Goal: Task Accomplishment & Management: Contribute content

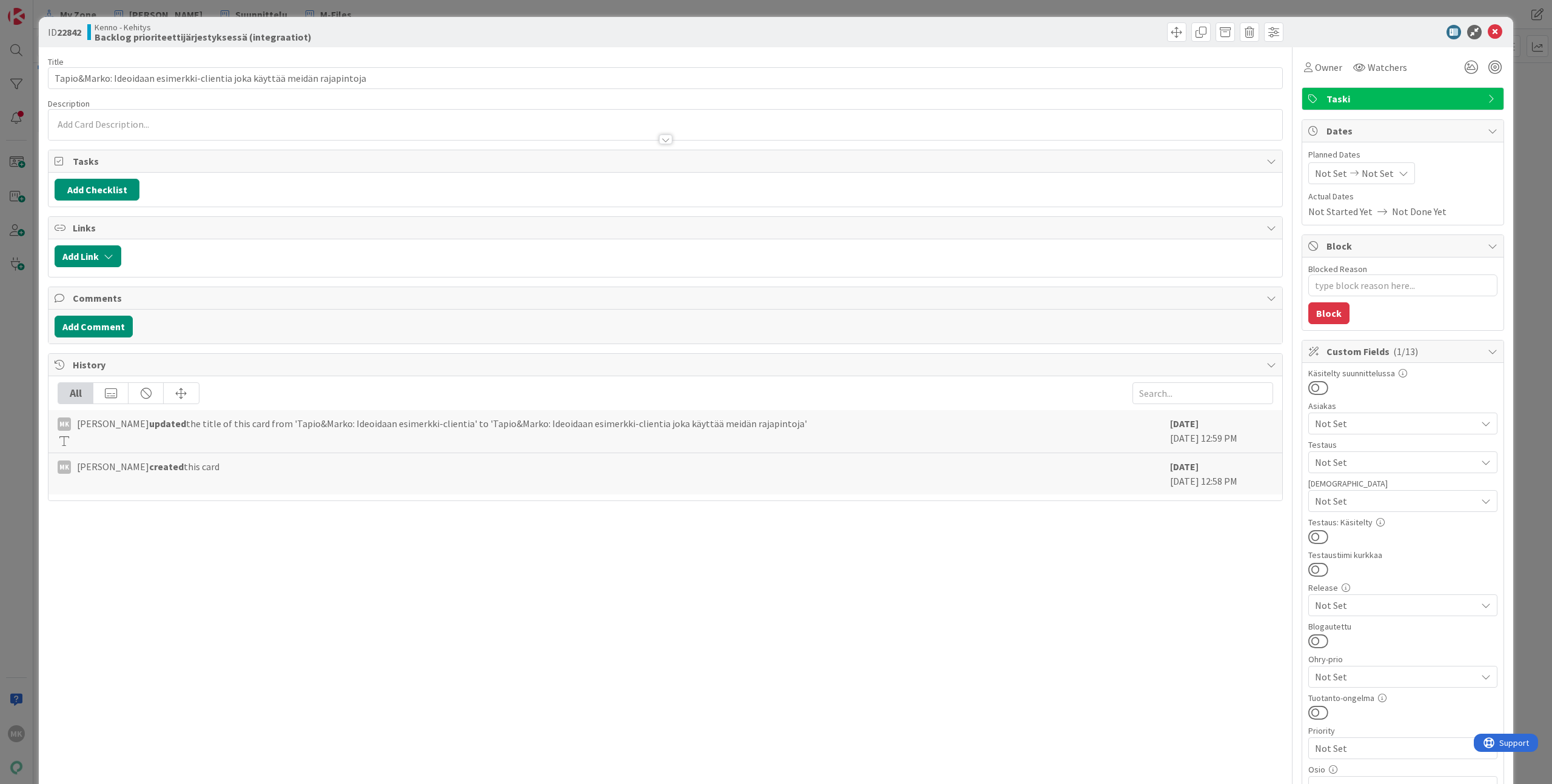
type textarea "x"
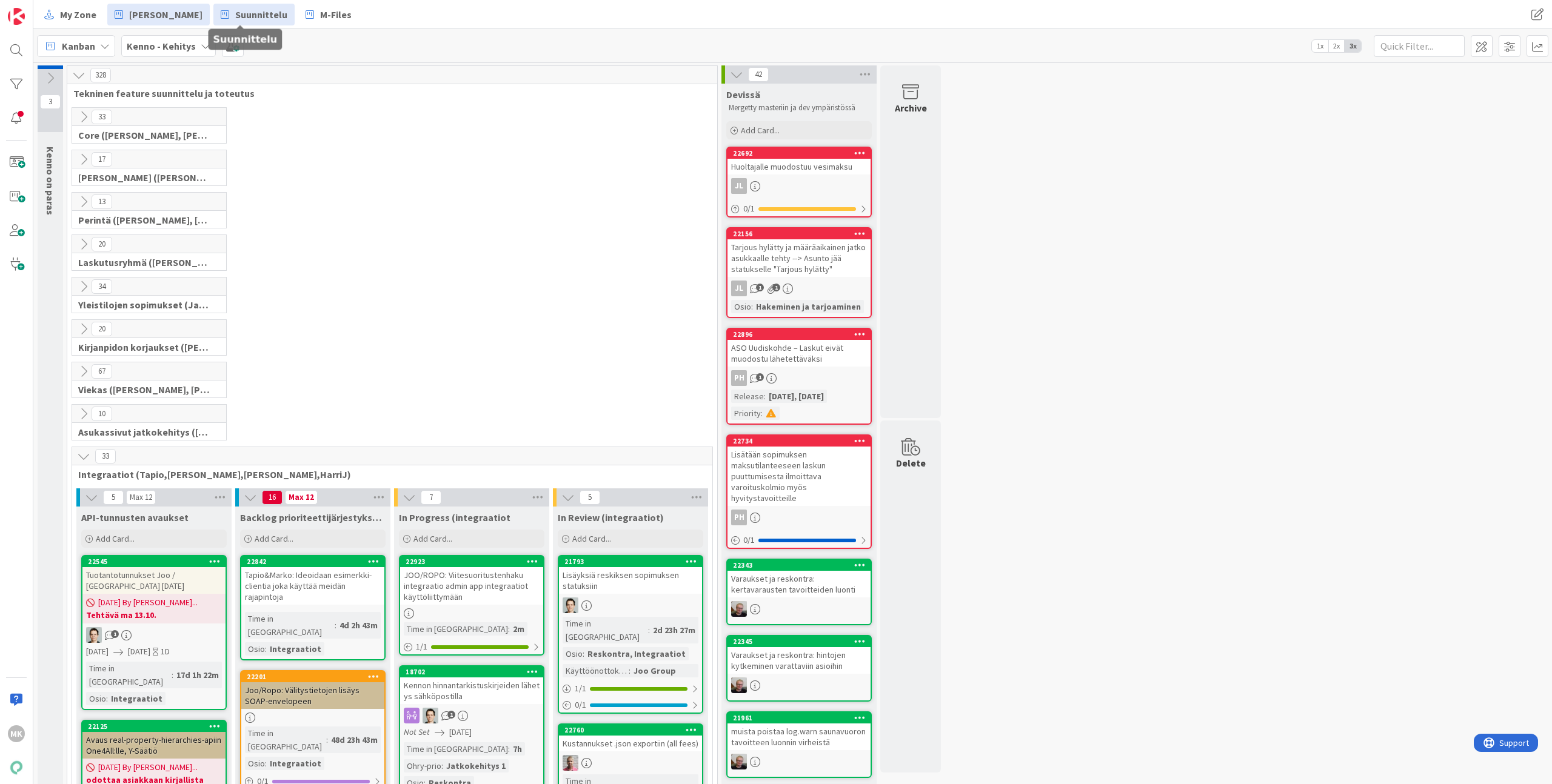
click at [257, 18] on span "Suunnittelu" at bounding box center [260, 14] width 52 height 14
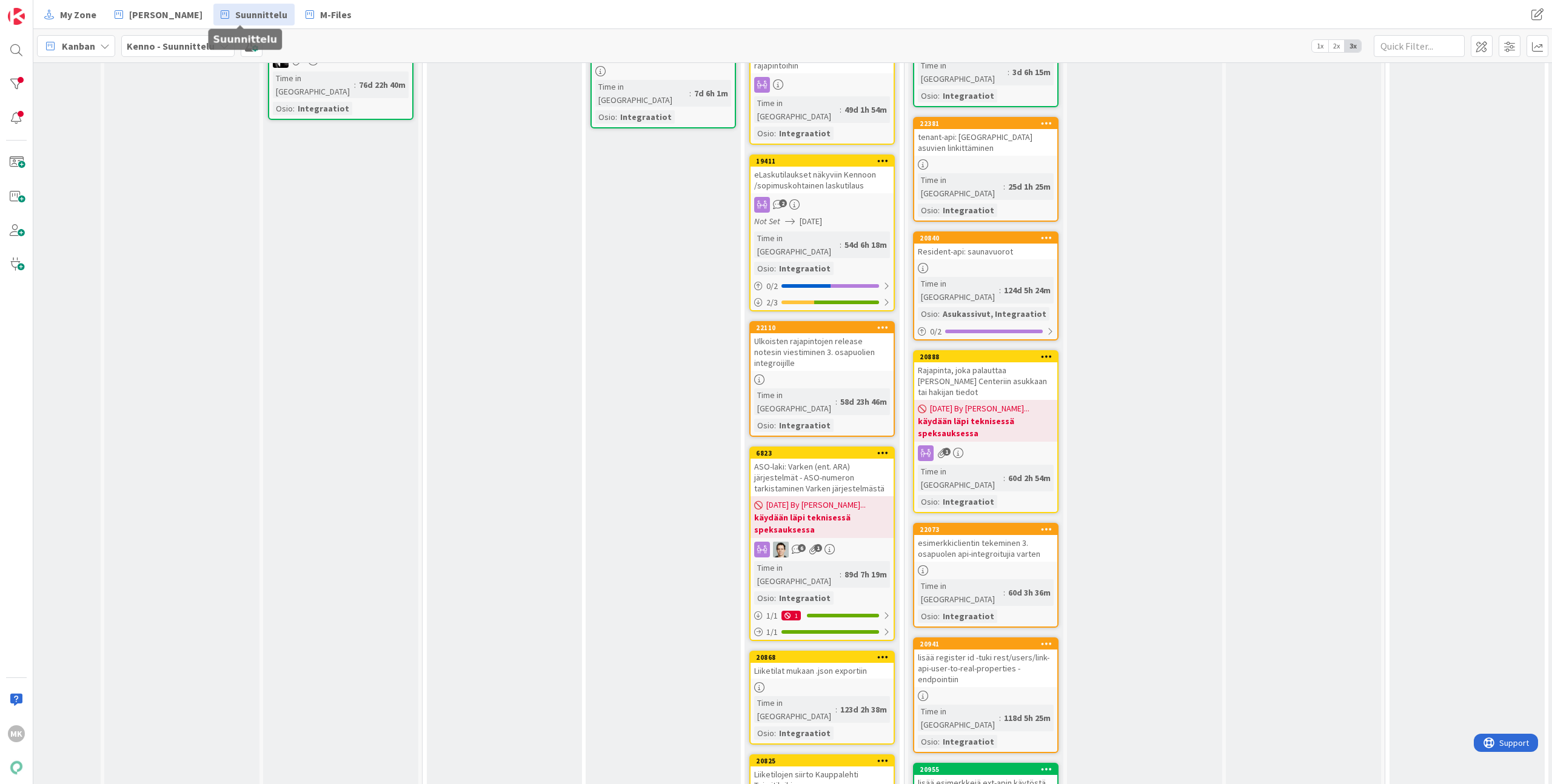
scroll to position [0, 251]
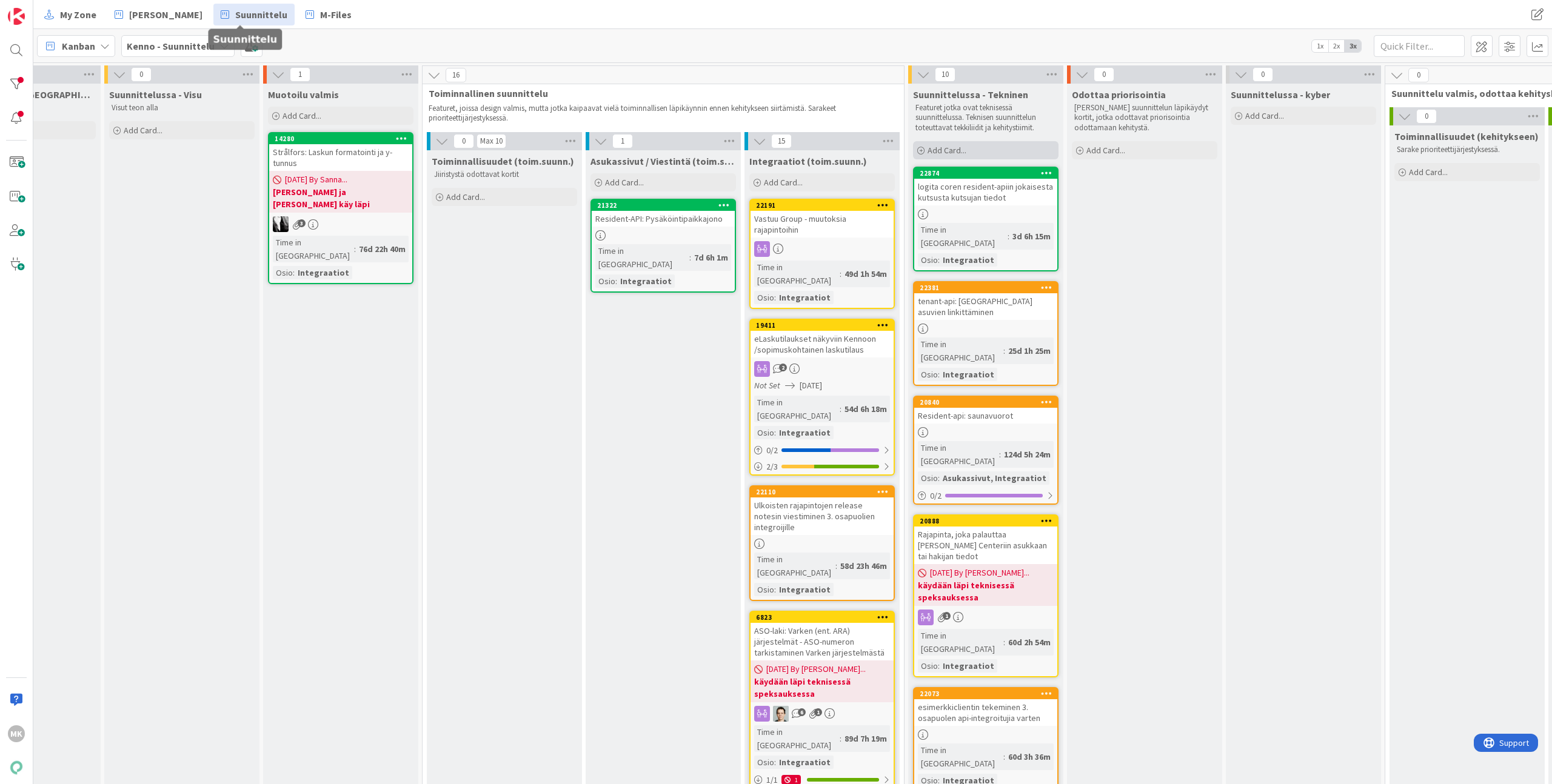
click at [962, 149] on span "Add Card..." at bounding box center [947, 150] width 39 height 11
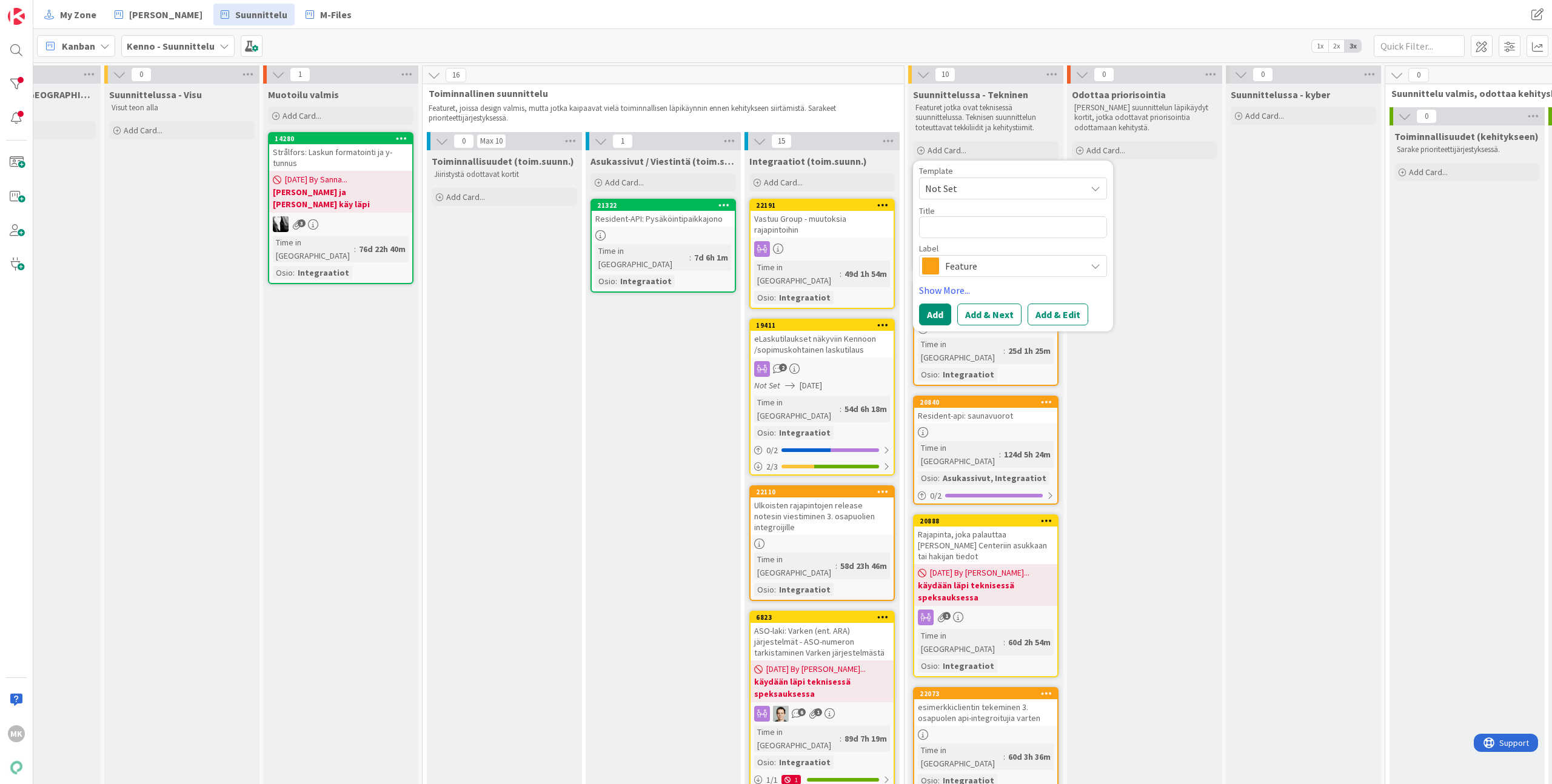
click at [1012, 260] on span "Feature" at bounding box center [1012, 266] width 135 height 17
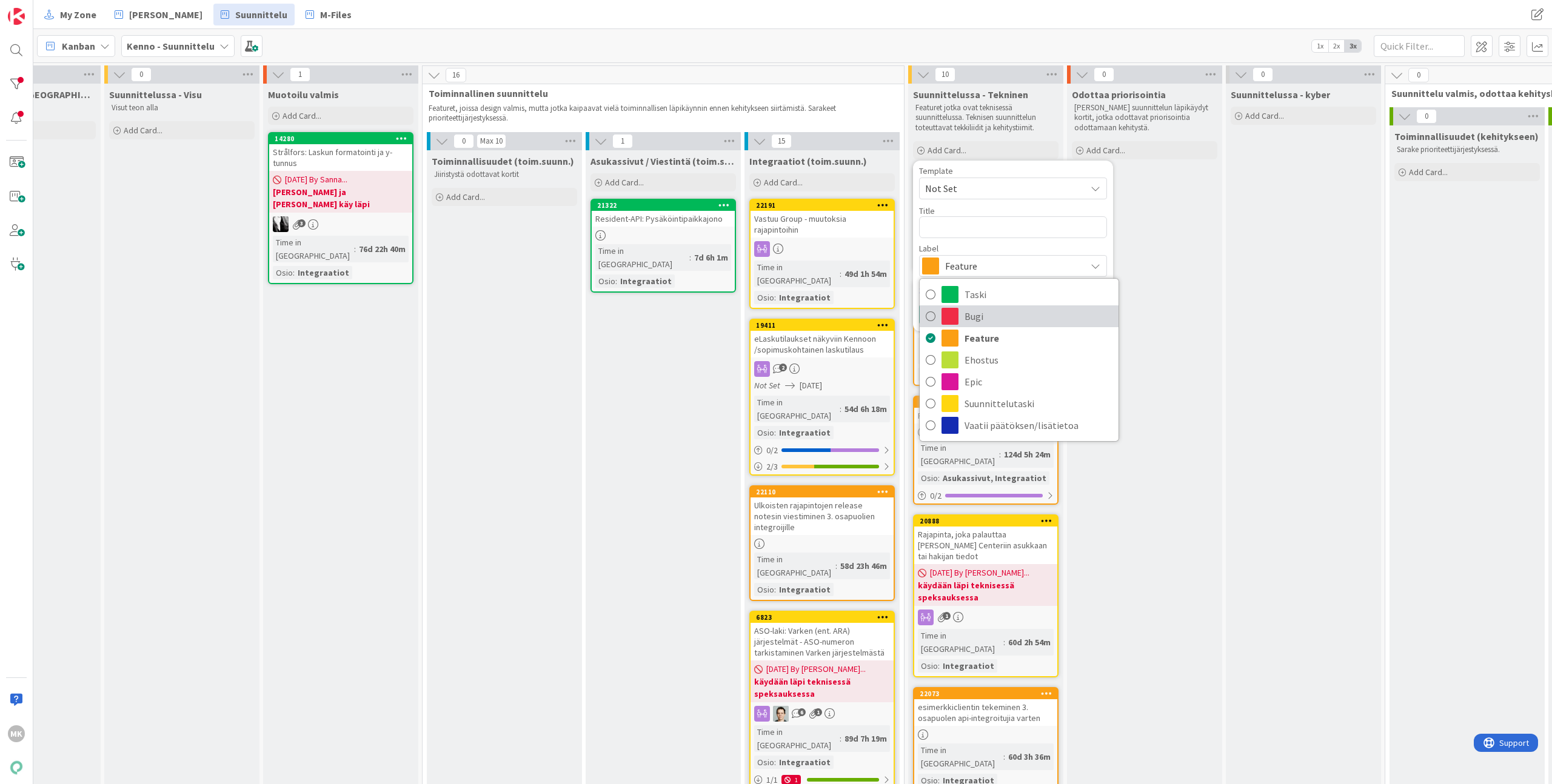
click at [1009, 311] on span "Bugi" at bounding box center [1038, 316] width 148 height 18
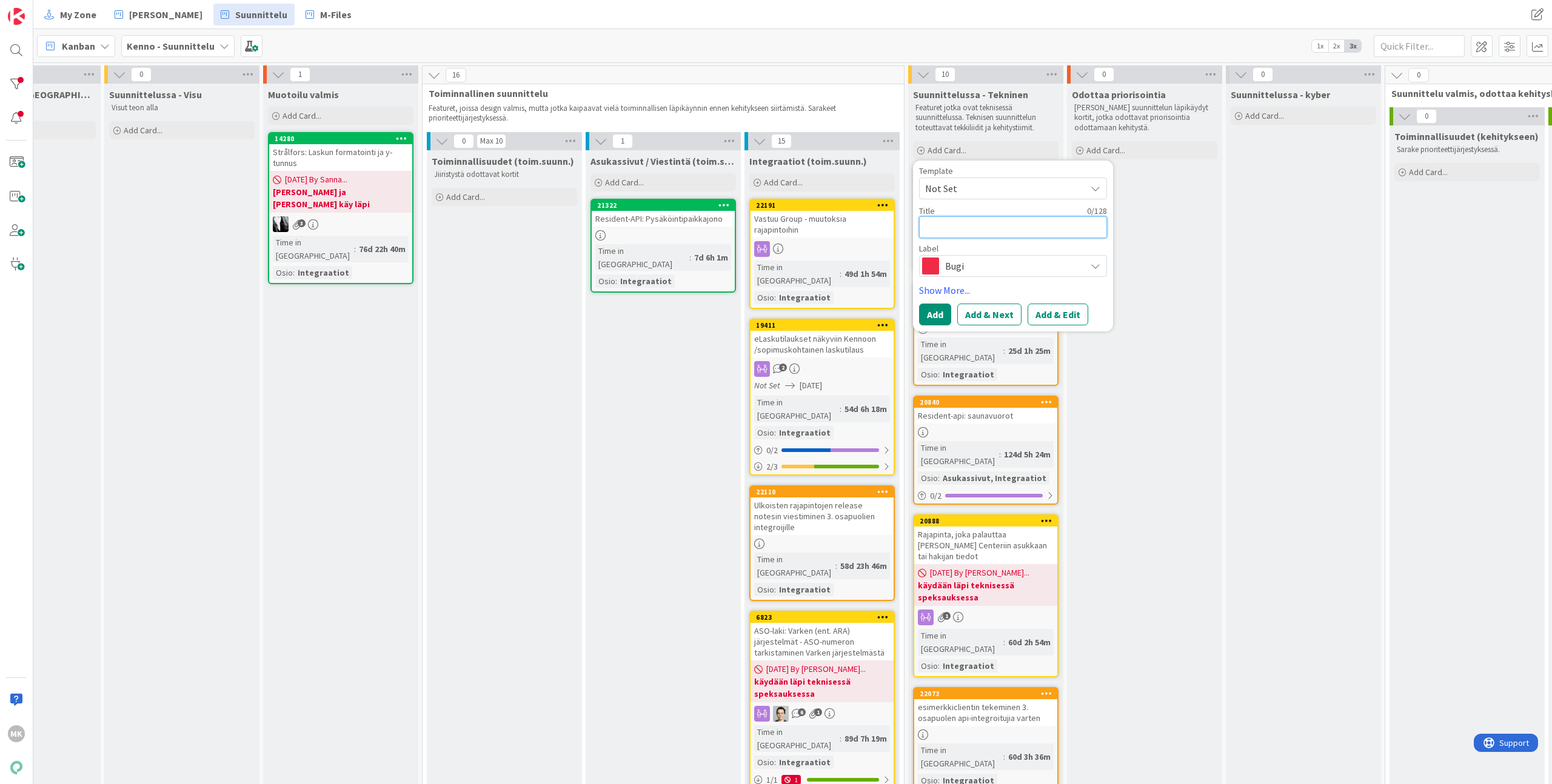
click at [999, 220] on textarea at bounding box center [1013, 227] width 188 height 21
type textarea "x"
type textarea "V"
type textarea "x"
type textarea "Vu"
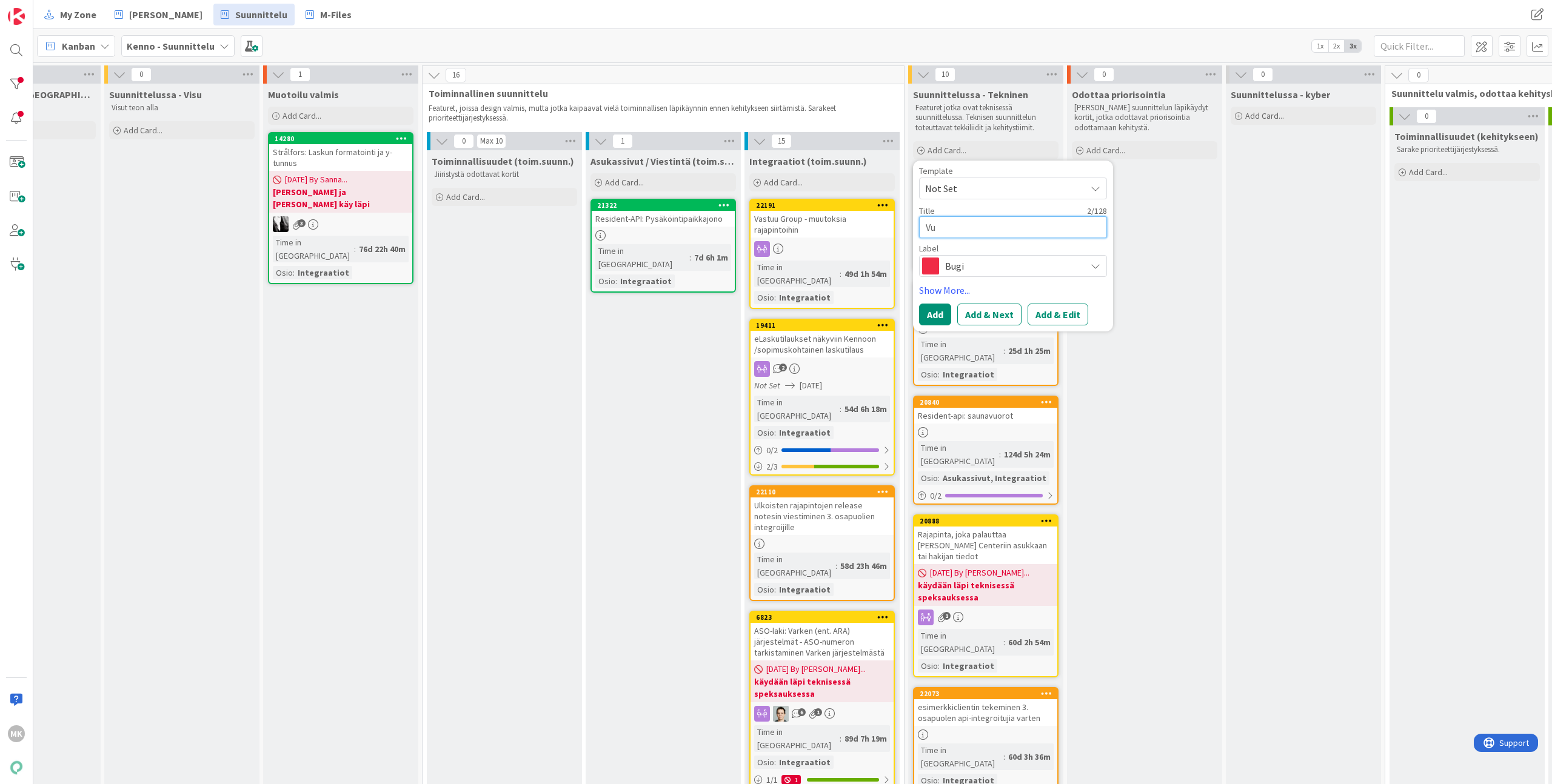
type textarea "x"
type textarea "Vuo"
type textarea "x"
type textarea "Vu"
type textarea "x"
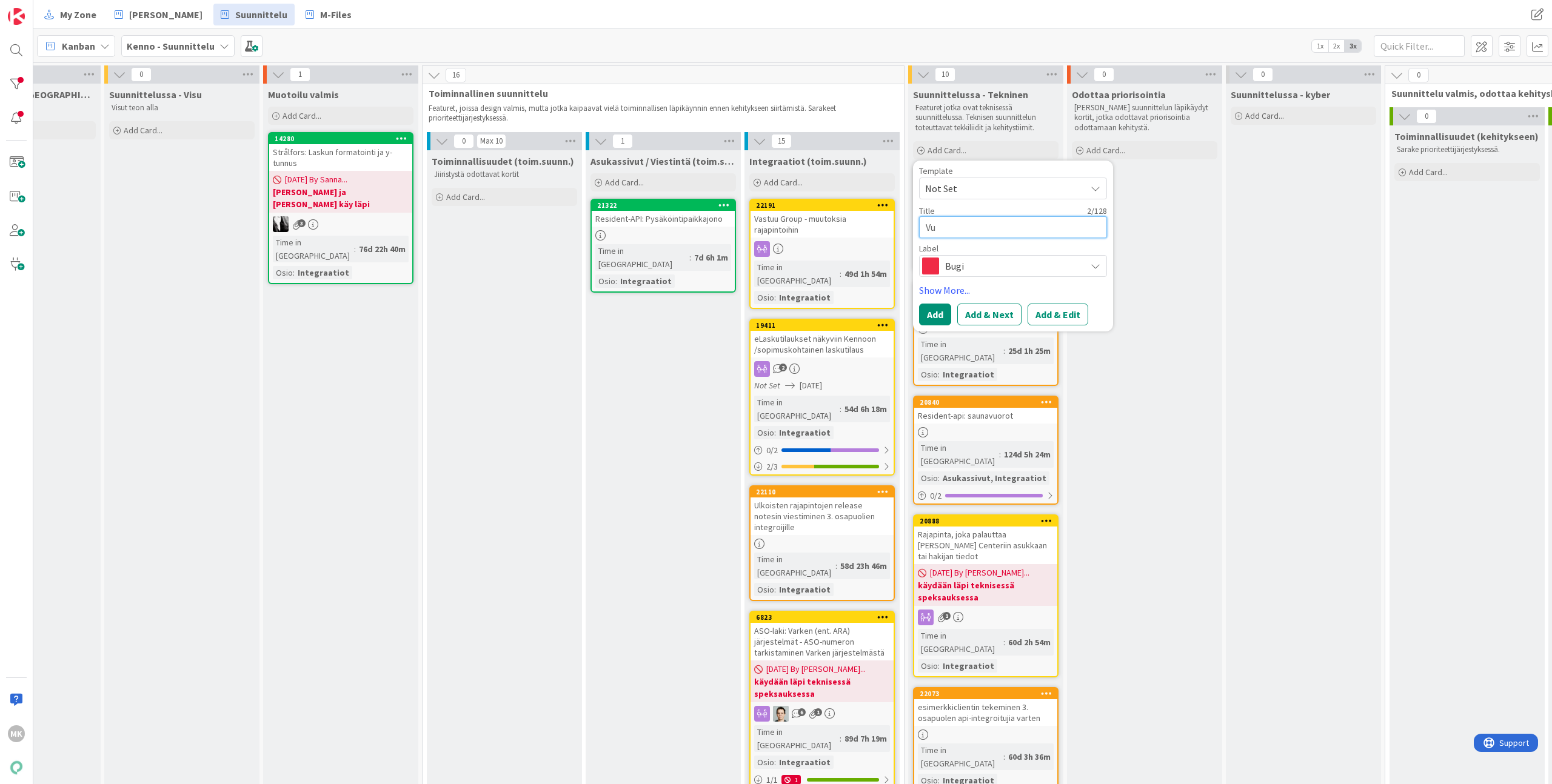
type textarea "V"
type textarea "x"
type textarea "J"
type textarea "x"
type textarea "Jo"
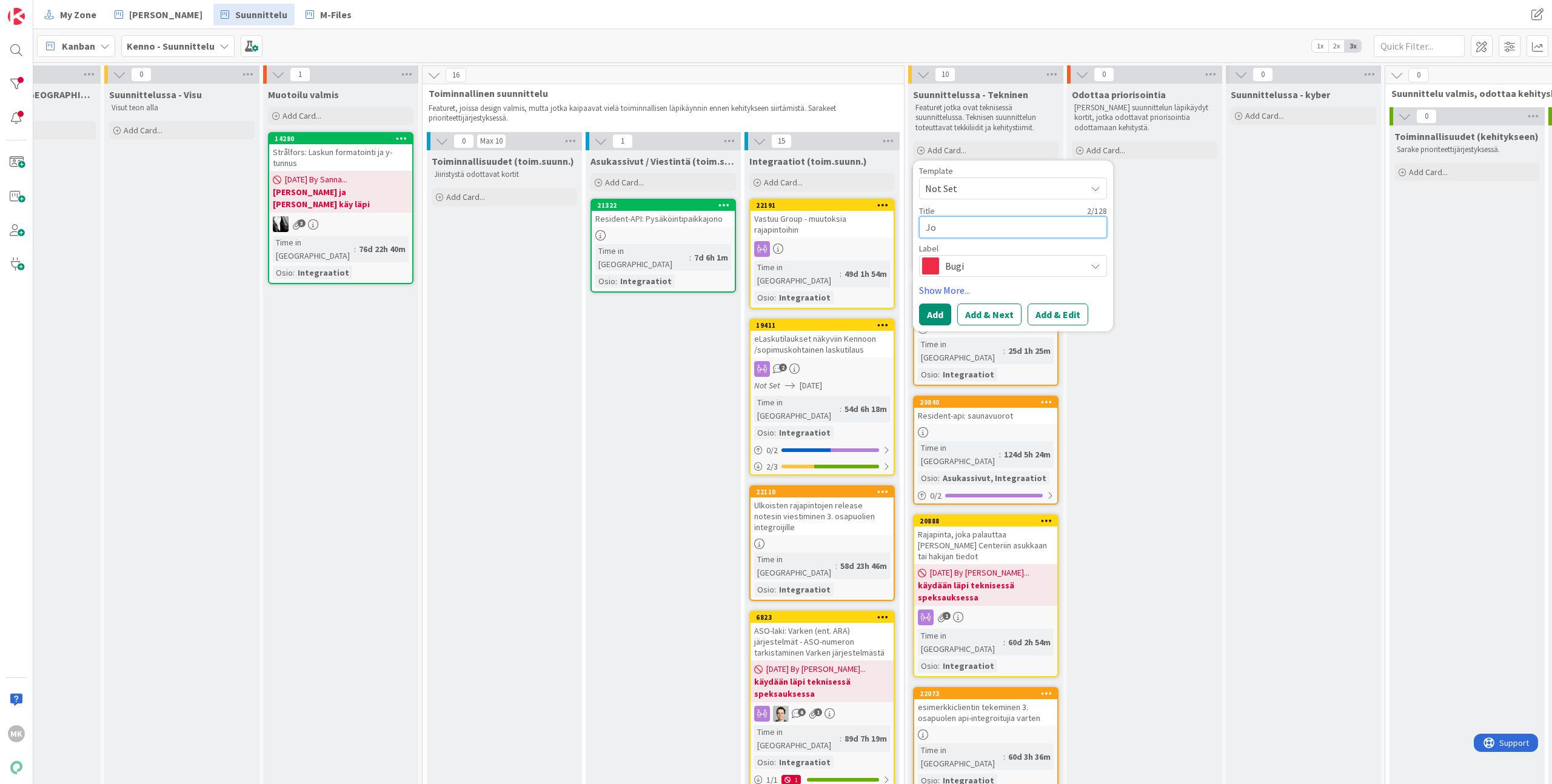
type textarea "x"
type textarea "Joo"
type textarea "x"
type textarea "Joo/"
type textarea "x"
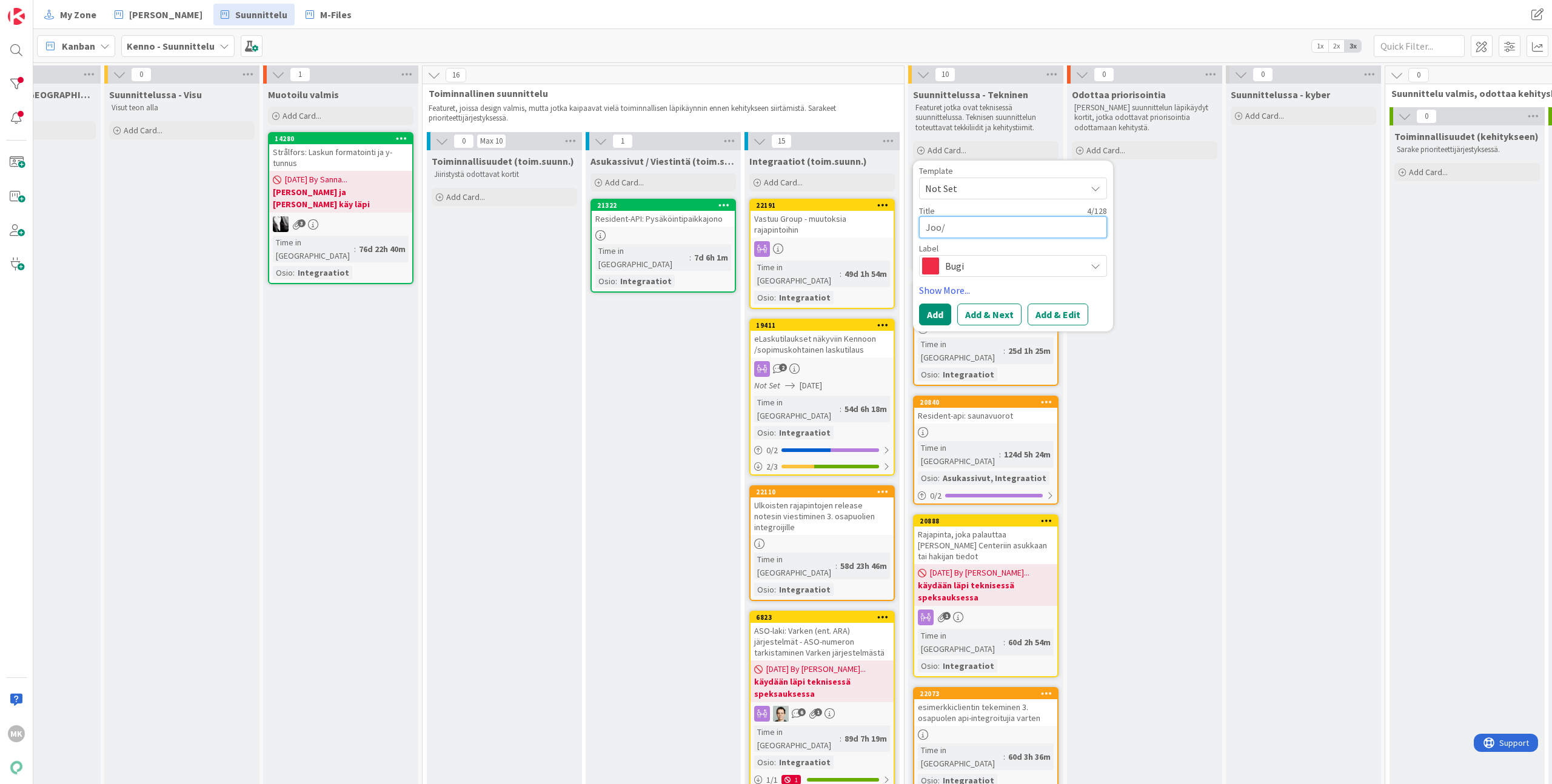
type textarea "Joo/R"
type textarea "x"
type textarea "Joo/"
type textarea "x"
type textarea "Joo"
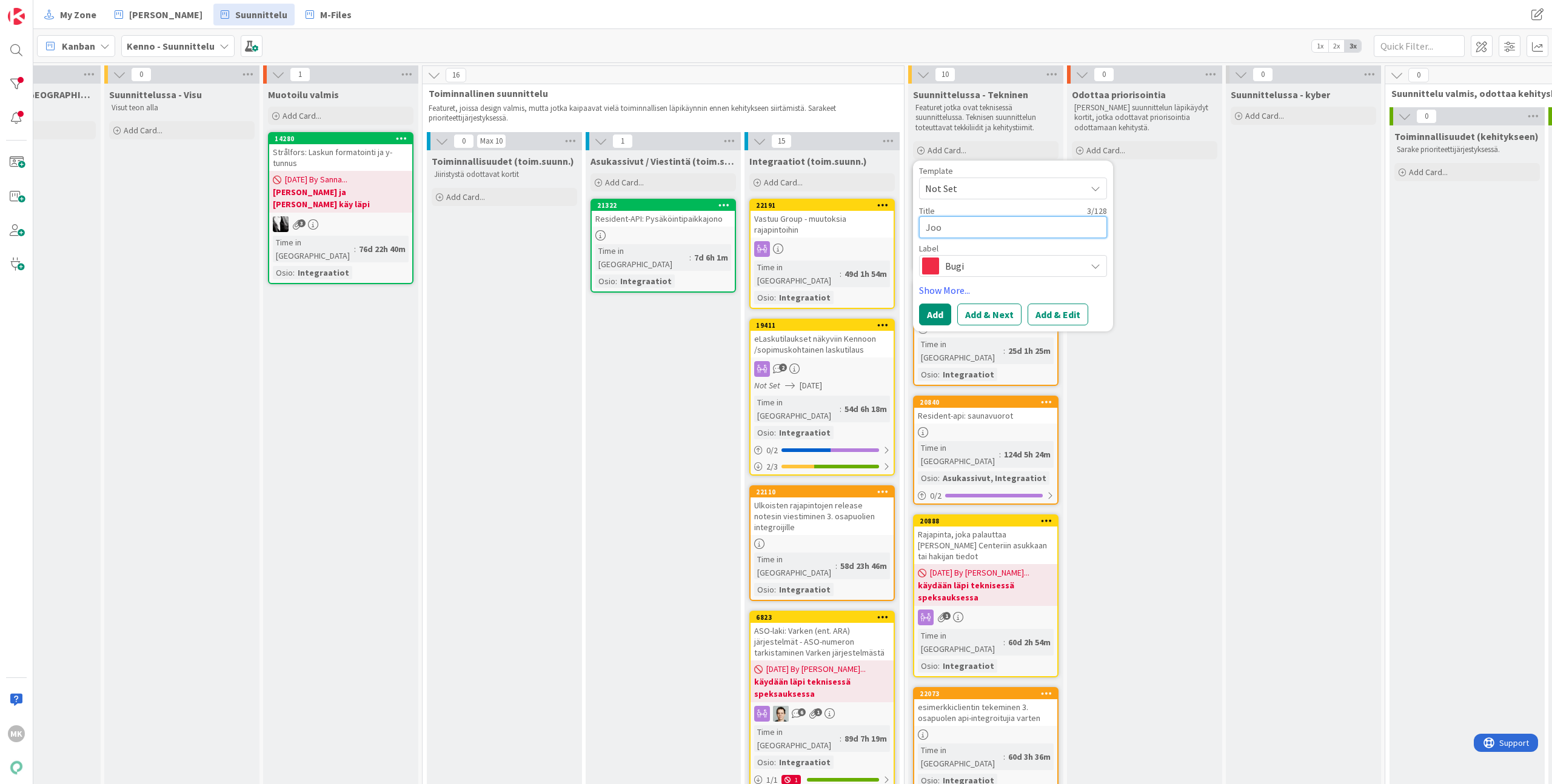
type textarea "x"
type textarea "Joo:"
type textarea "x"
type textarea "Joo:"
type textarea "x"
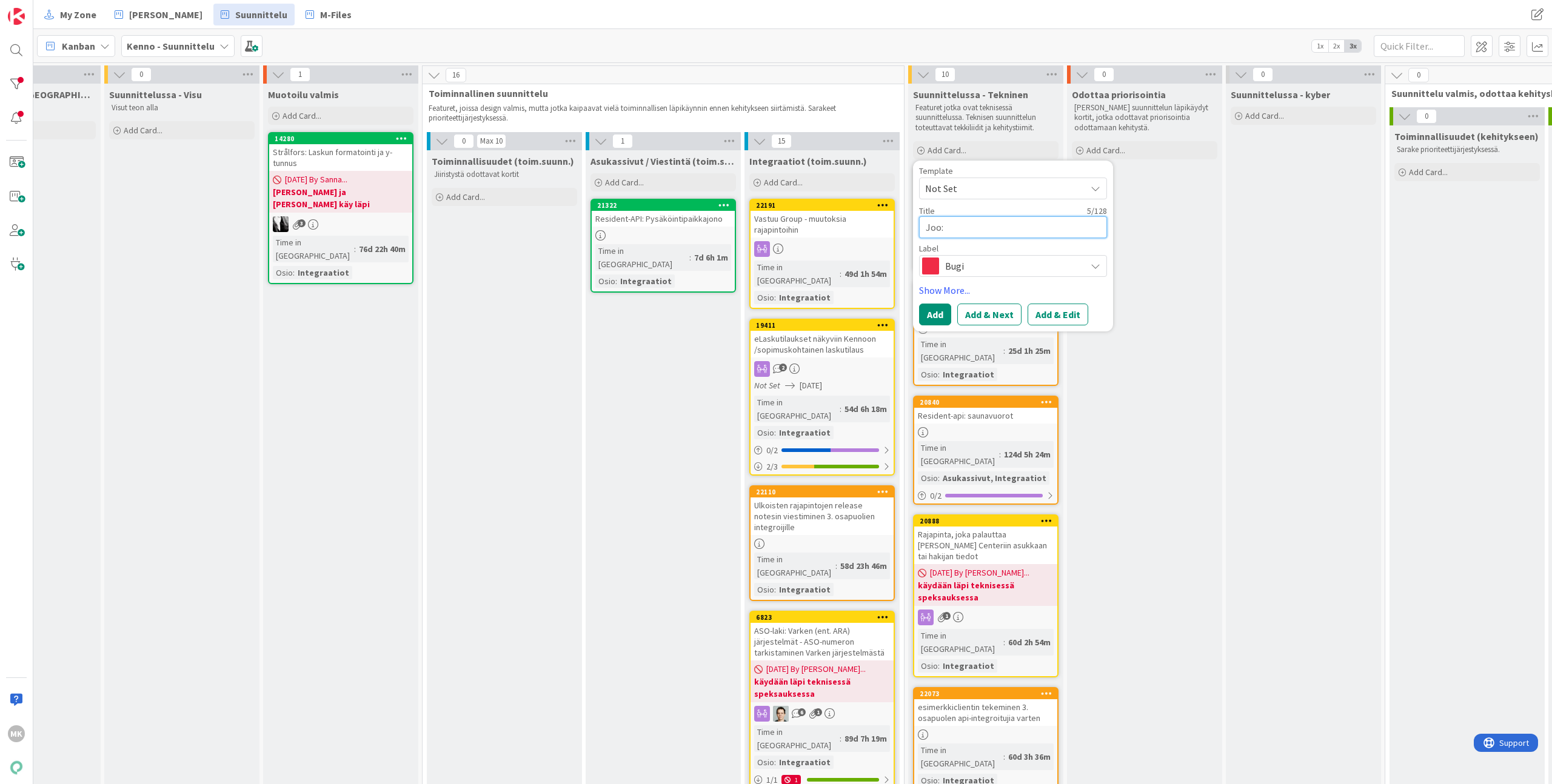
type textarea "Joo: V"
type textarea "x"
type textarea "Joo: Vu"
type textarea "x"
type textarea "Joo: Vuo"
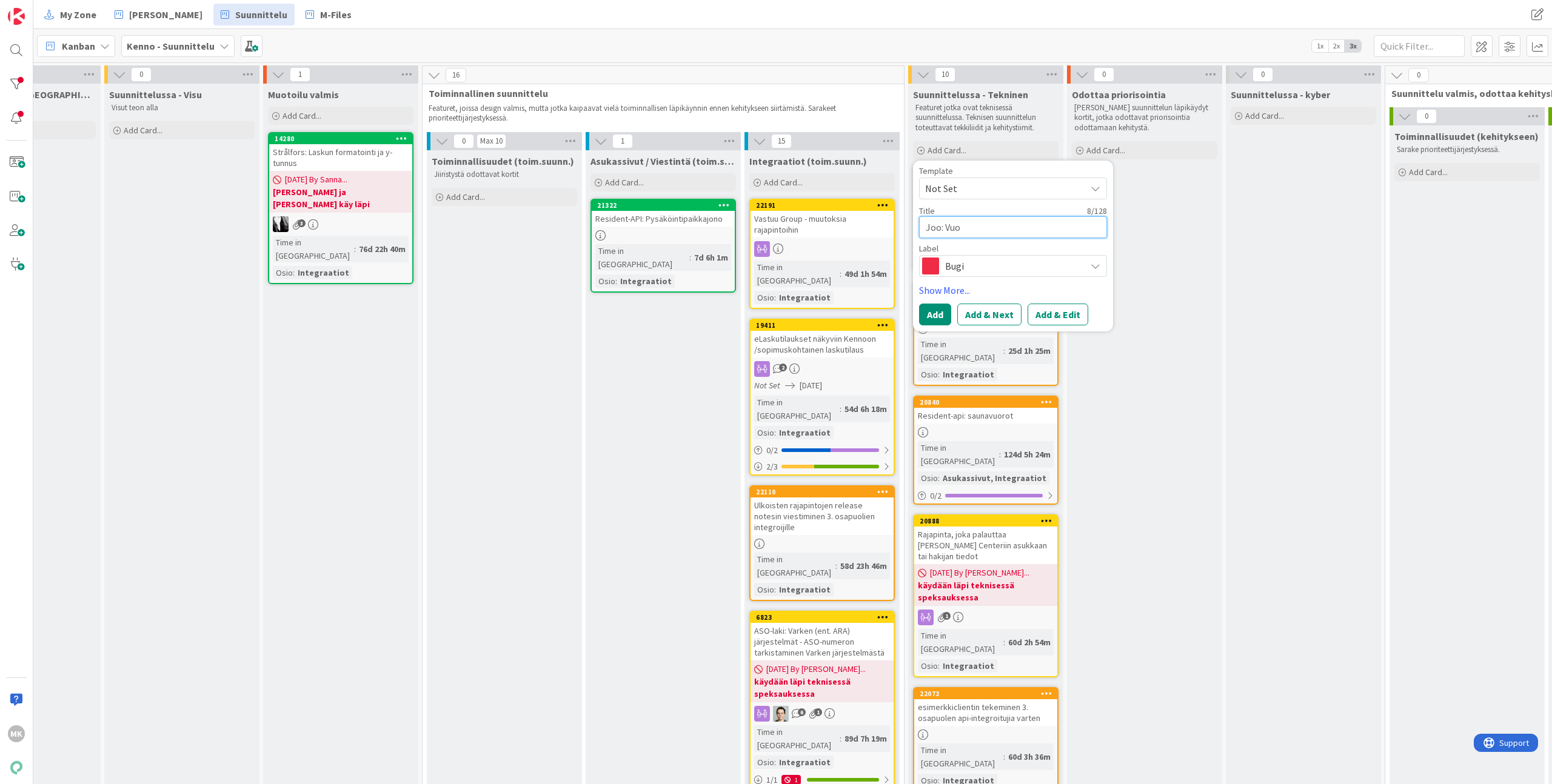
type textarea "x"
type textarea "Joo: Vuok"
type textarea "x"
type textarea "Joo: Vuokr"
type textarea "x"
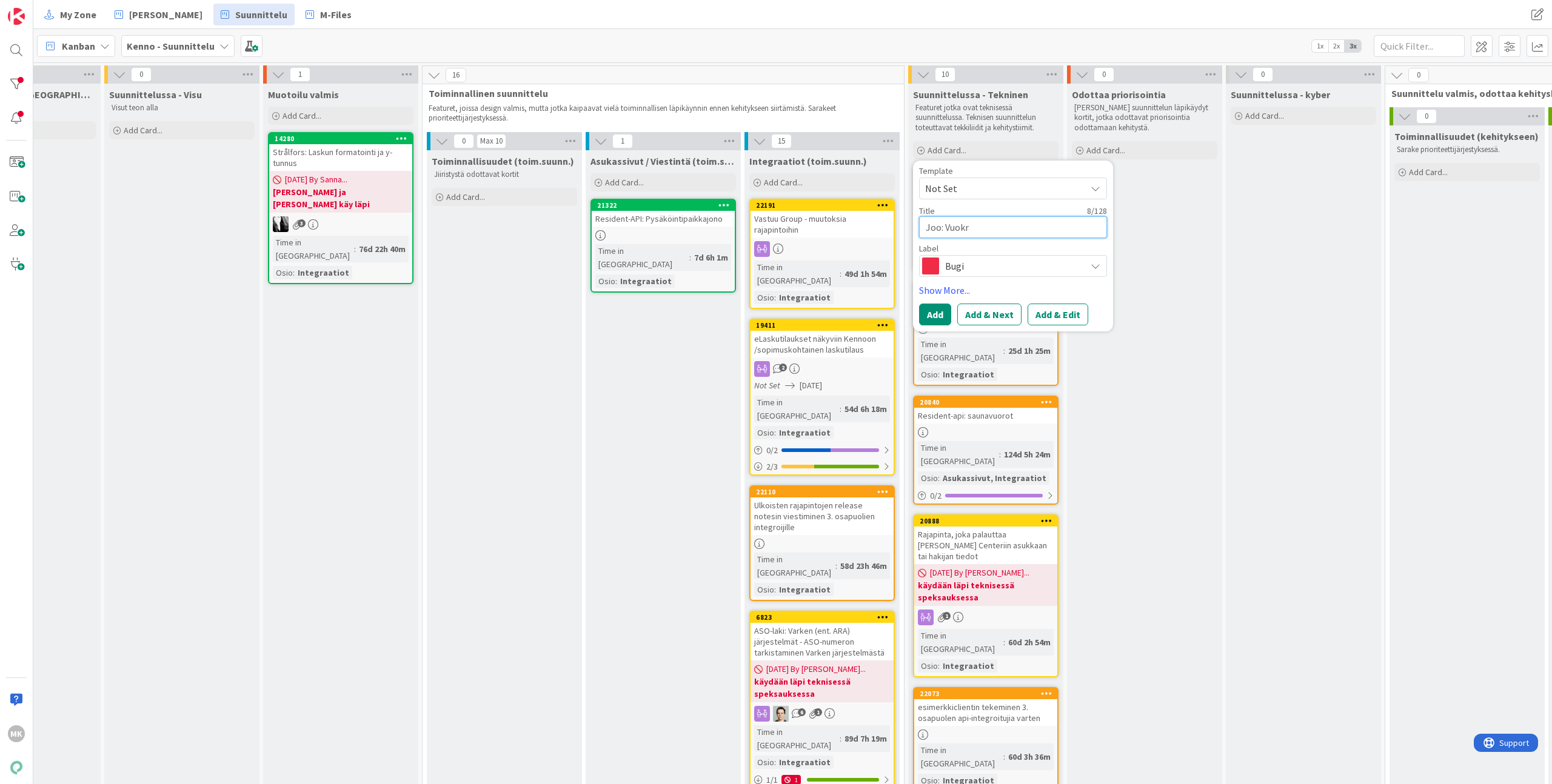
type textarea "Joo: Vuokra"
type textarea "x"
type textarea "Joo: Vuokran"
type textarea "x"
type textarea "Joo: Vuokran"
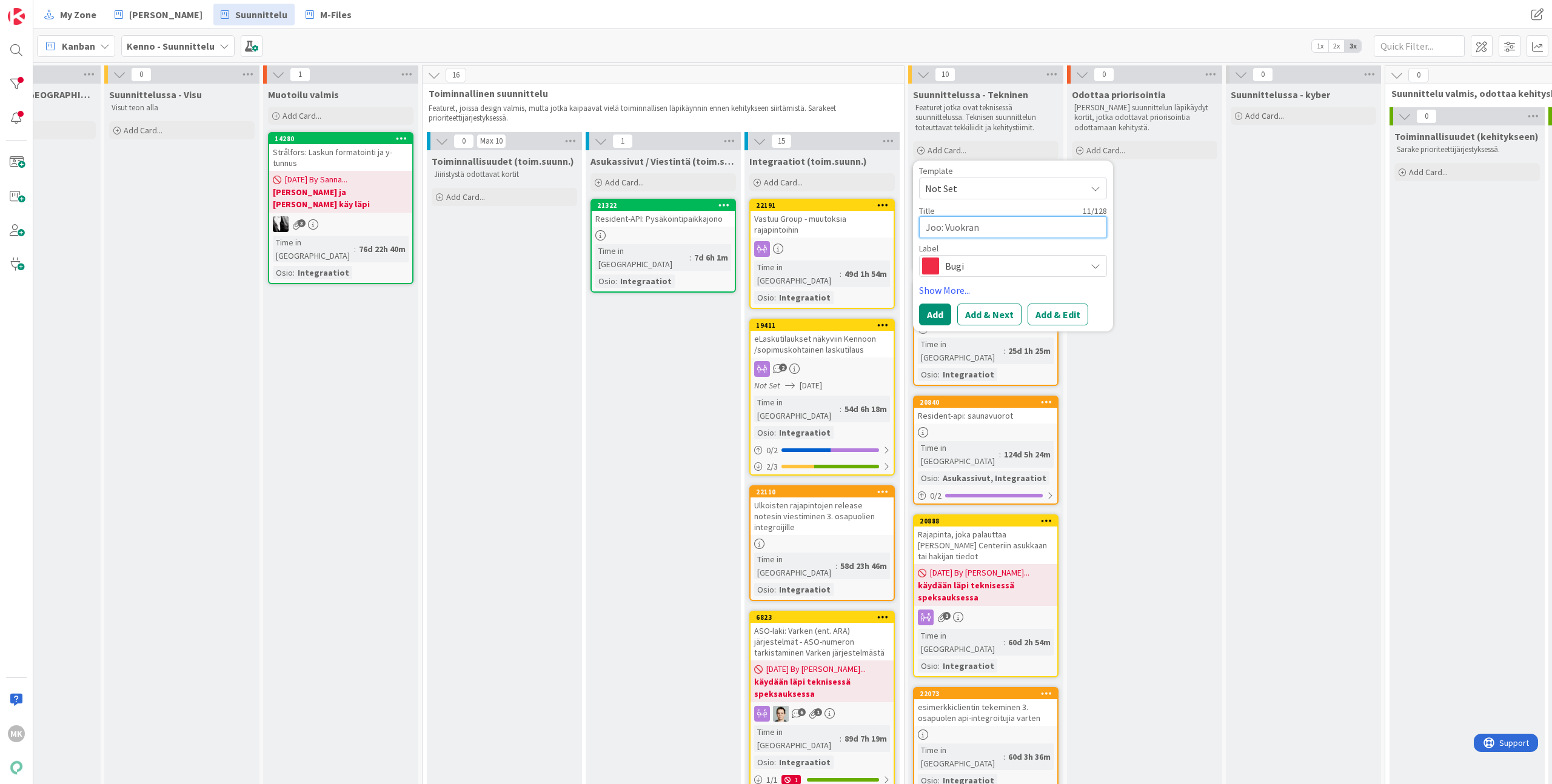
type textarea "x"
type textarea "Joo: Vuokran m"
type textarea "x"
type textarea "Joo: Vuokran mä"
type textarea "x"
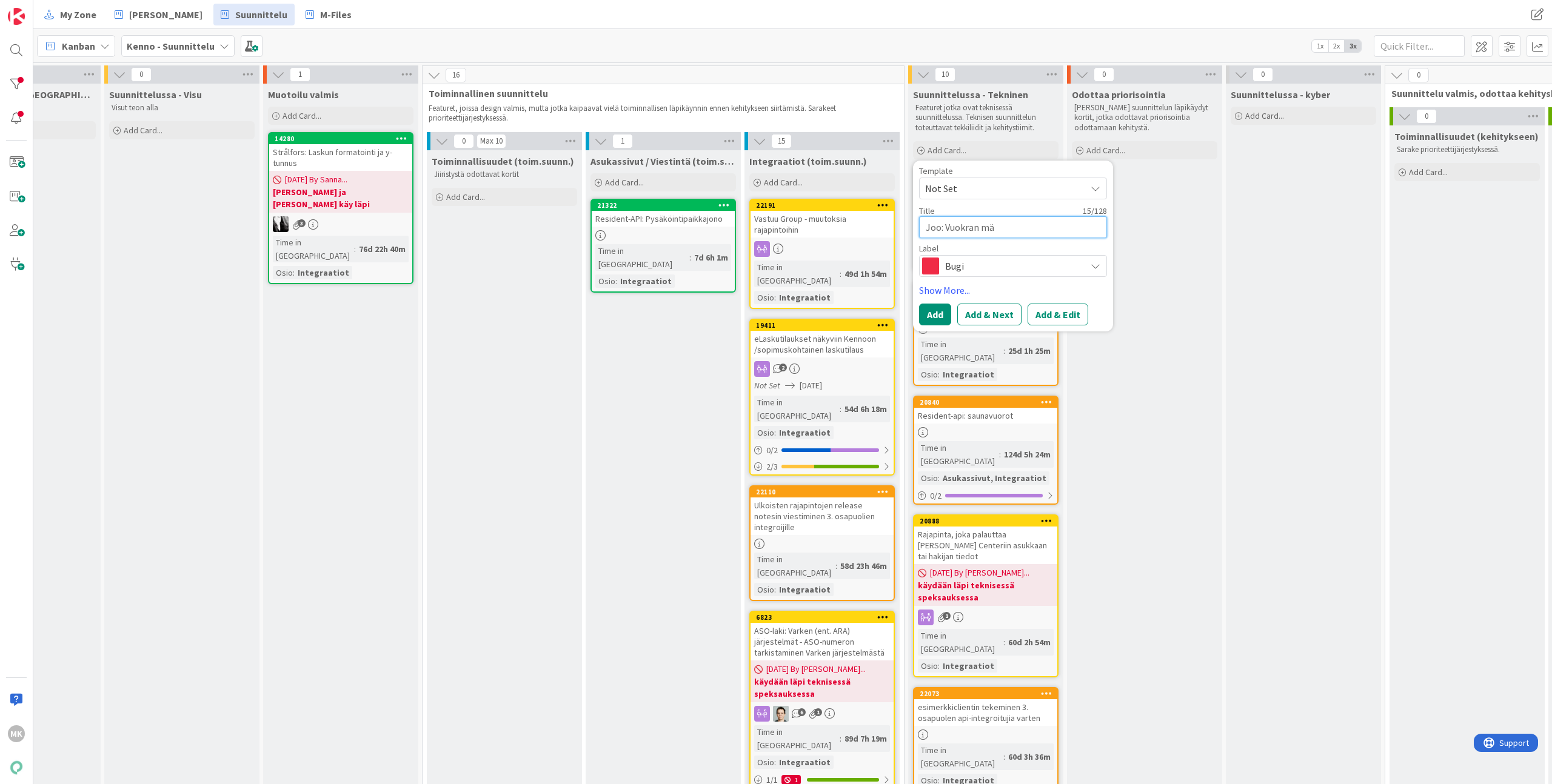
type textarea "Joo: Vuokran mää"
type textarea "x"
type textarea "Joo: Vuokran määr"
type textarea "x"
type textarea "Joo: Vuokran määrä"
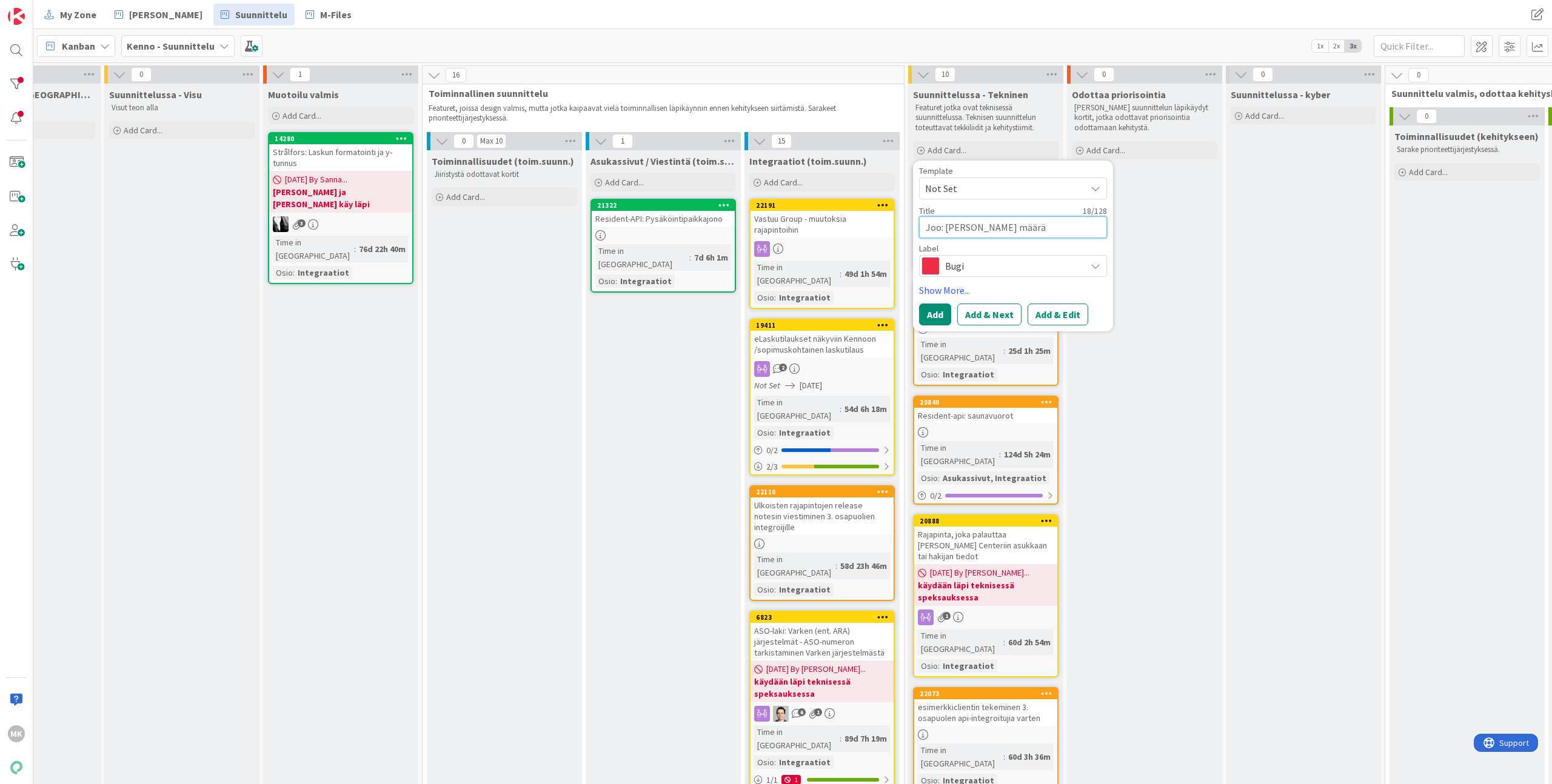
type textarea "x"
type textarea "Joo: Vuokran määrä"
type textarea "x"
type textarea "Joo: Vuokran määrä A"
type textarea "x"
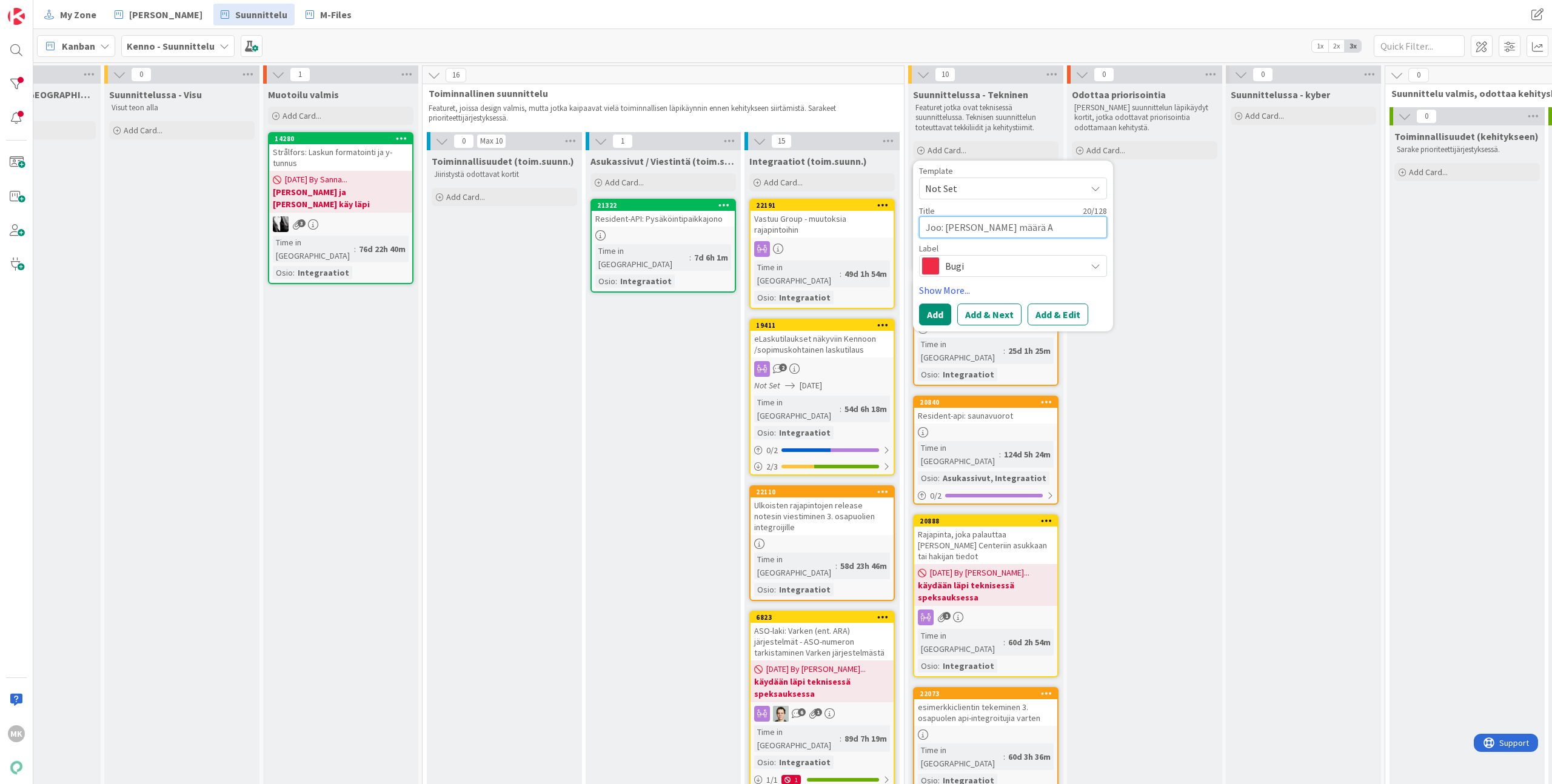
type textarea "Joo: Vuokran määrä Ap"
type textarea "x"
type textarea "Joo: Vuokran määrä Apa"
type textarea "x"
type textarea "Joo: Vuokran määrä Apar"
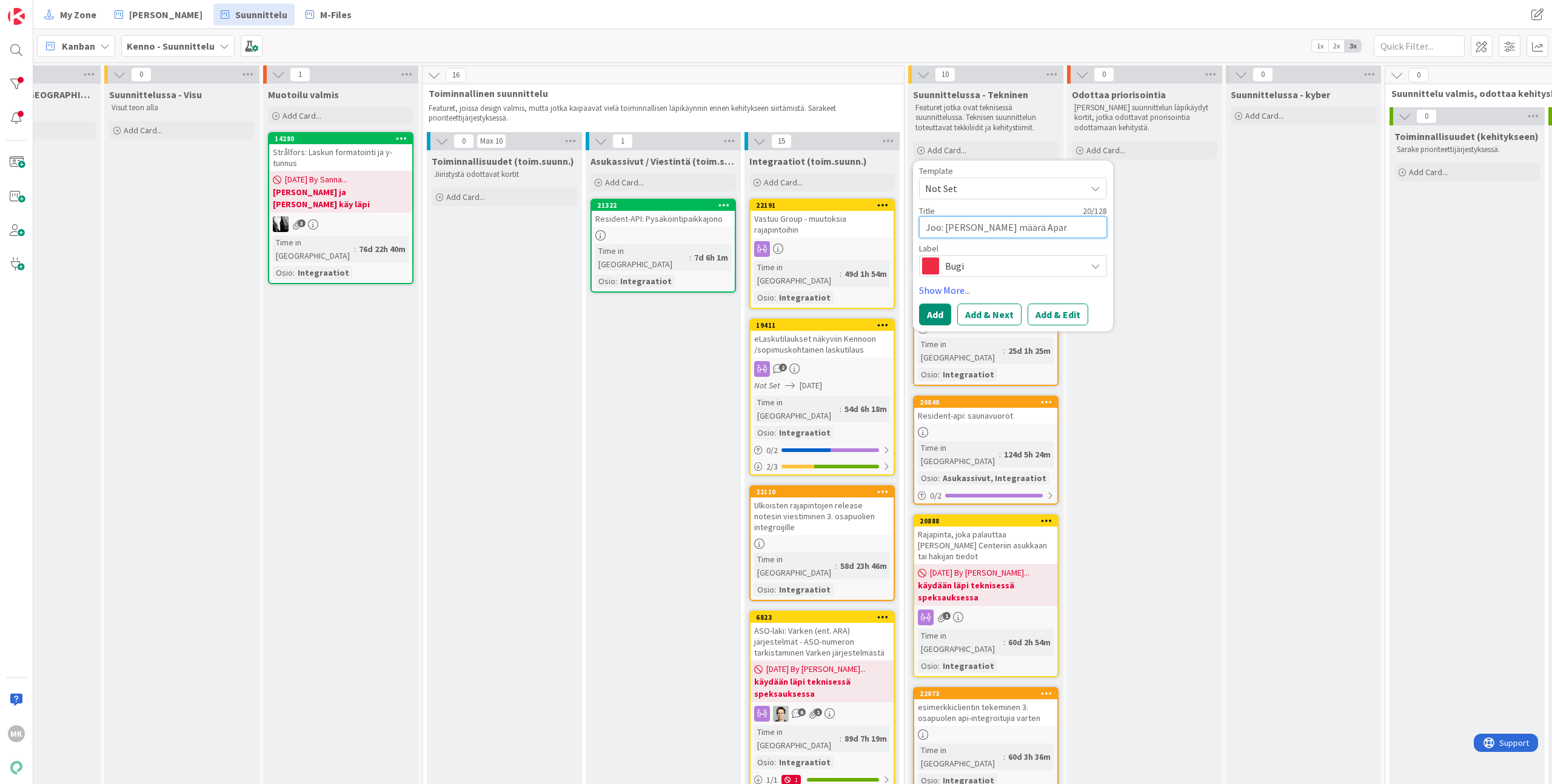
type textarea "x"
type textarea "Joo: Vuokran määrä Apart"
type textarea "x"
type textarea "Joo: Vuokran määrä Apartme"
type textarea "x"
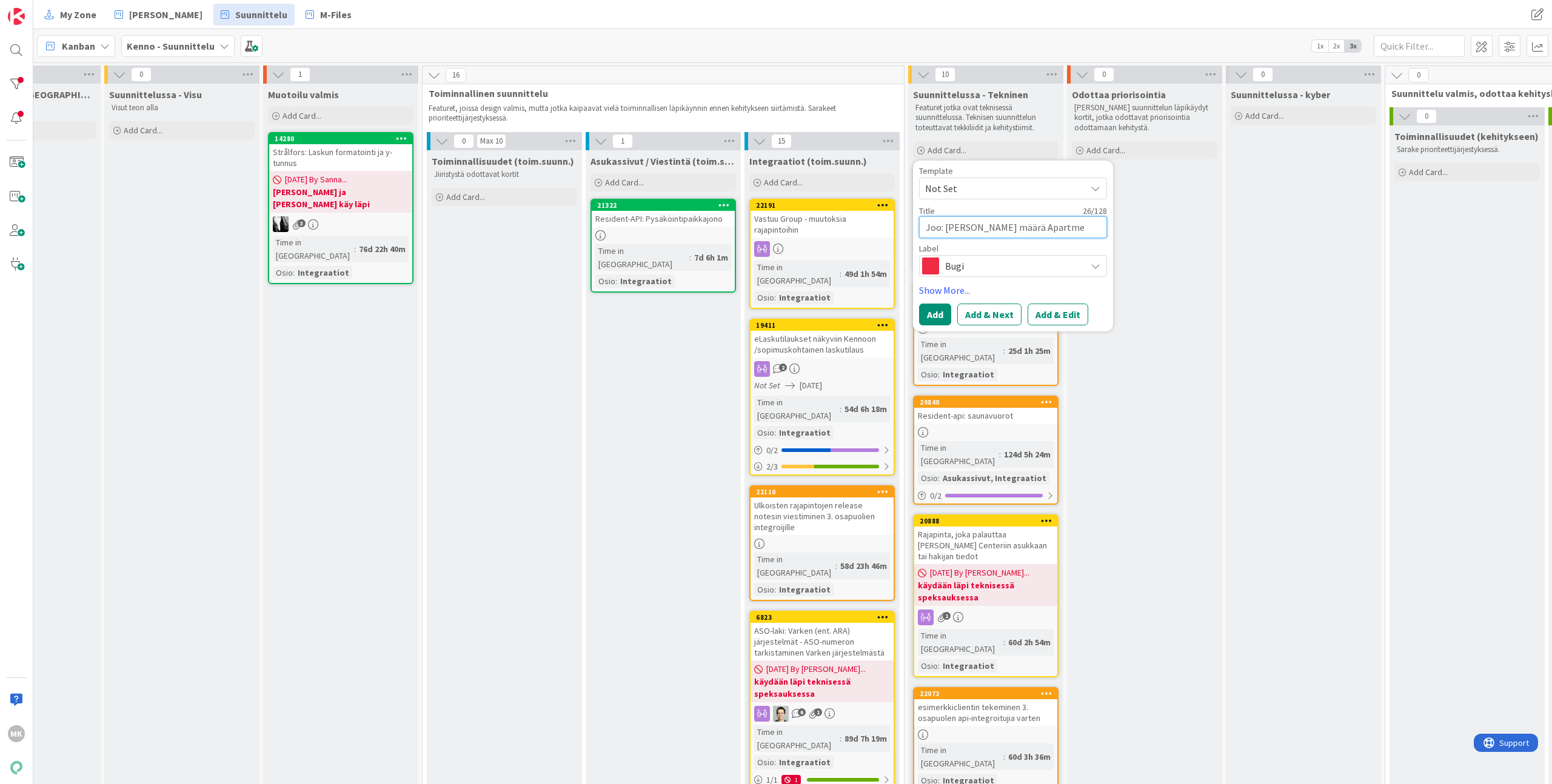
type textarea "Joo: Vuokran määrä Apartmen"
type textarea "x"
type textarea "Joo: Vuokran määrä Apartment"
type textarea "x"
type textarea "Joo: Vuokran määrä Apartments"
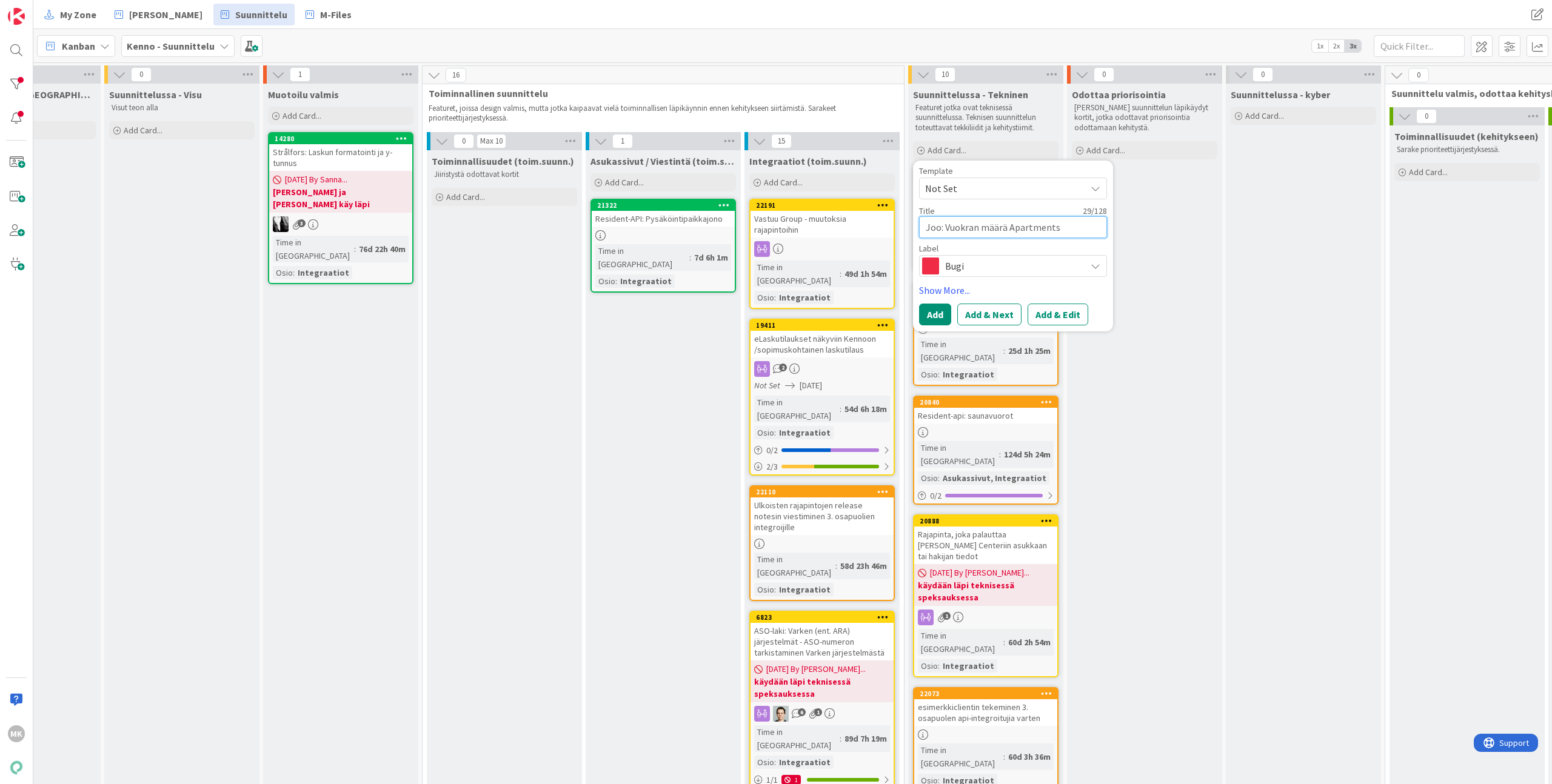
type textarea "x"
type textarea "Joo: Vuokran määrä Apartments-"
type textarea "x"
type textarea "Joo: Vuokran määrä Apartments-A"
type textarea "x"
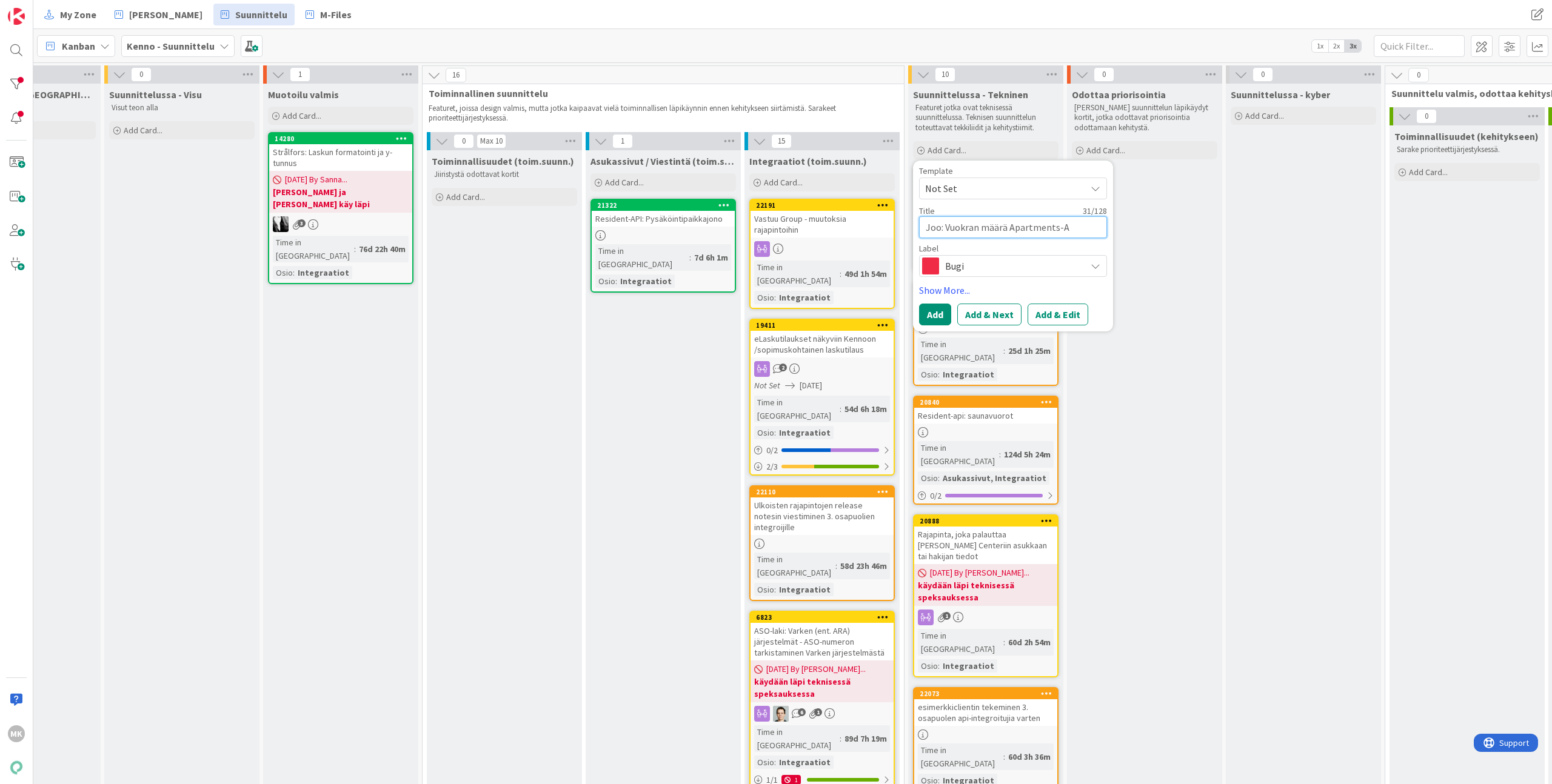
type textarea "Joo: Vuokran määrä Apartments-AP"
type textarea "x"
type textarea "Joo: Vuokran määrä Apartments-API"
type textarea "x"
type textarea "Joo: Vuokran määrä Apartments-API:"
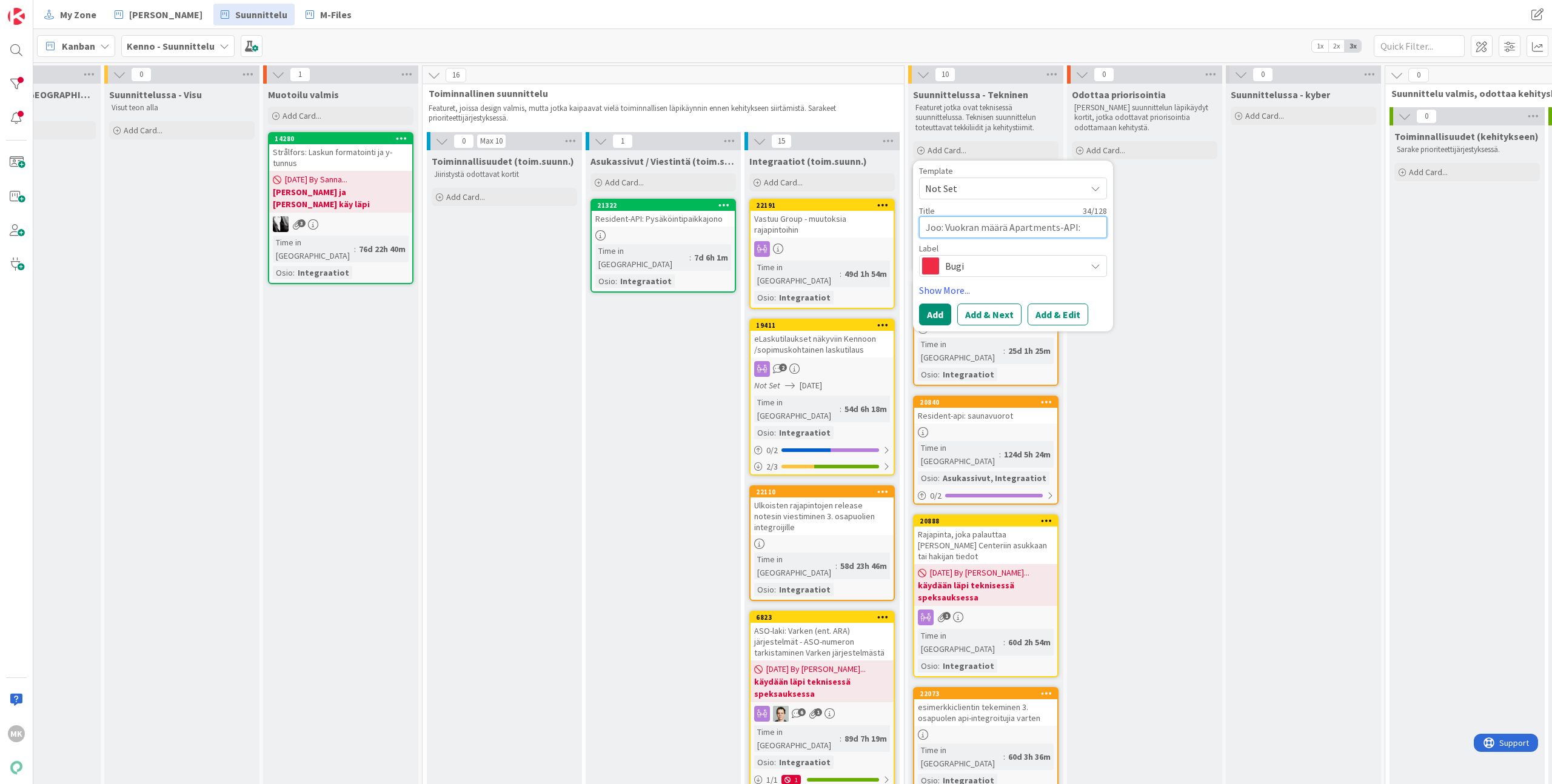
type textarea "x"
type textarea "Joo: Vuokran määrä Apartments-API:ss"
type textarea "x"
type textarea "Joo: Vuokran määrä Apartments-API:ssa"
type textarea "x"
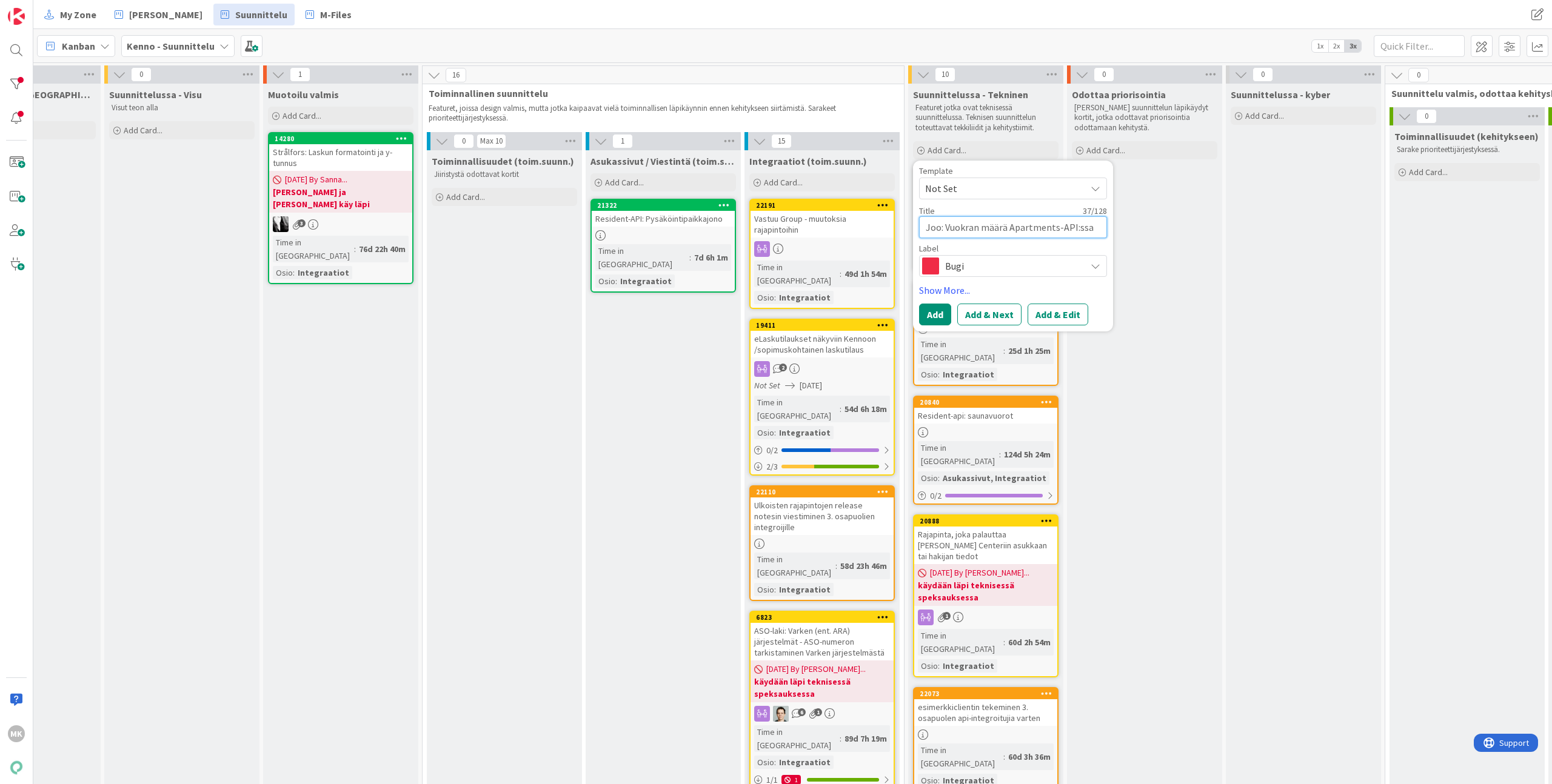
type textarea "Joo: Vuokran määrä Apartments-API:ssa"
type textarea "x"
type textarea "Joo: Vuokran määrä Apartments-API:ssa e"
type textarea "x"
type textarea "Joo: Vuokran määrä Apartments-API:ssa ei"
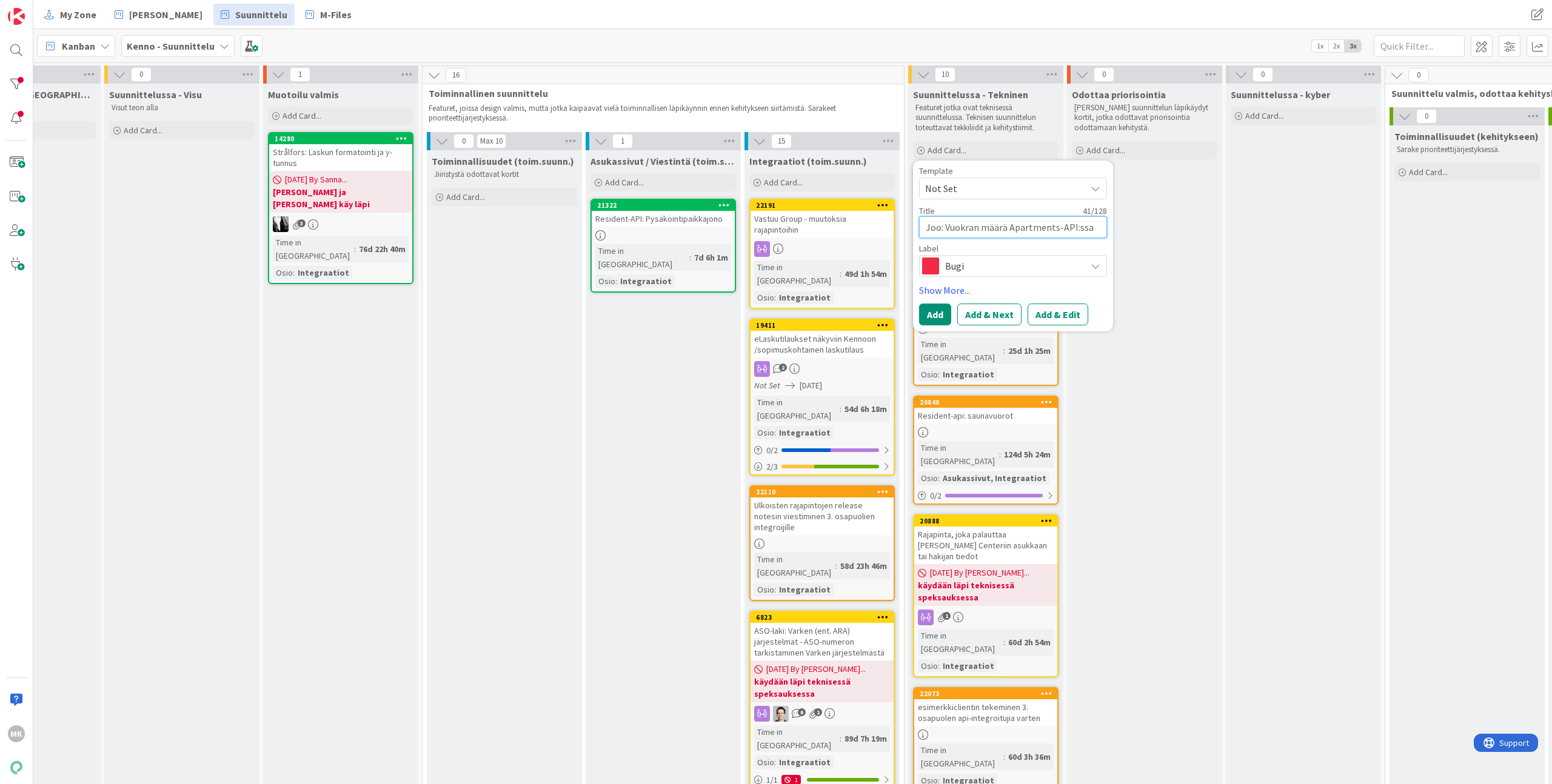
type textarea "x"
type textarea "Joo: Vuokran määrä Apartments-API:ssa ei"
type textarea "x"
type textarea "Joo: Vuokran määrä Apartments-API:ssa ei v"
type textarea "x"
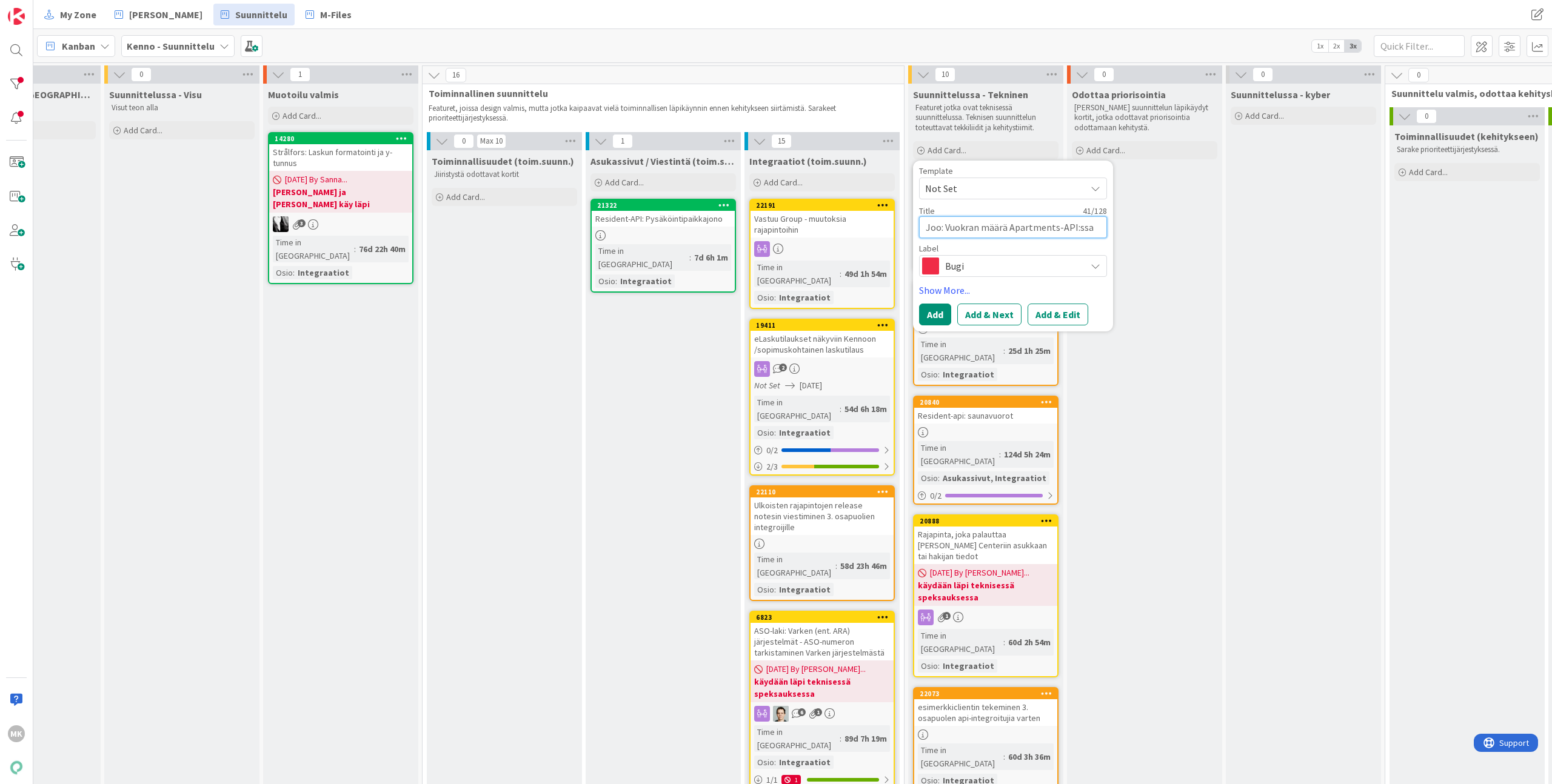
type textarea "Joo: Vuokran määrä Apartments-API:ssa ei va"
type textarea "x"
type textarea "Joo: Vuokran määrä Apartments-API:ssa ei vas"
type textarea "x"
type textarea "Joo: Vuokran määrä Apartments-API:ssa ei vast"
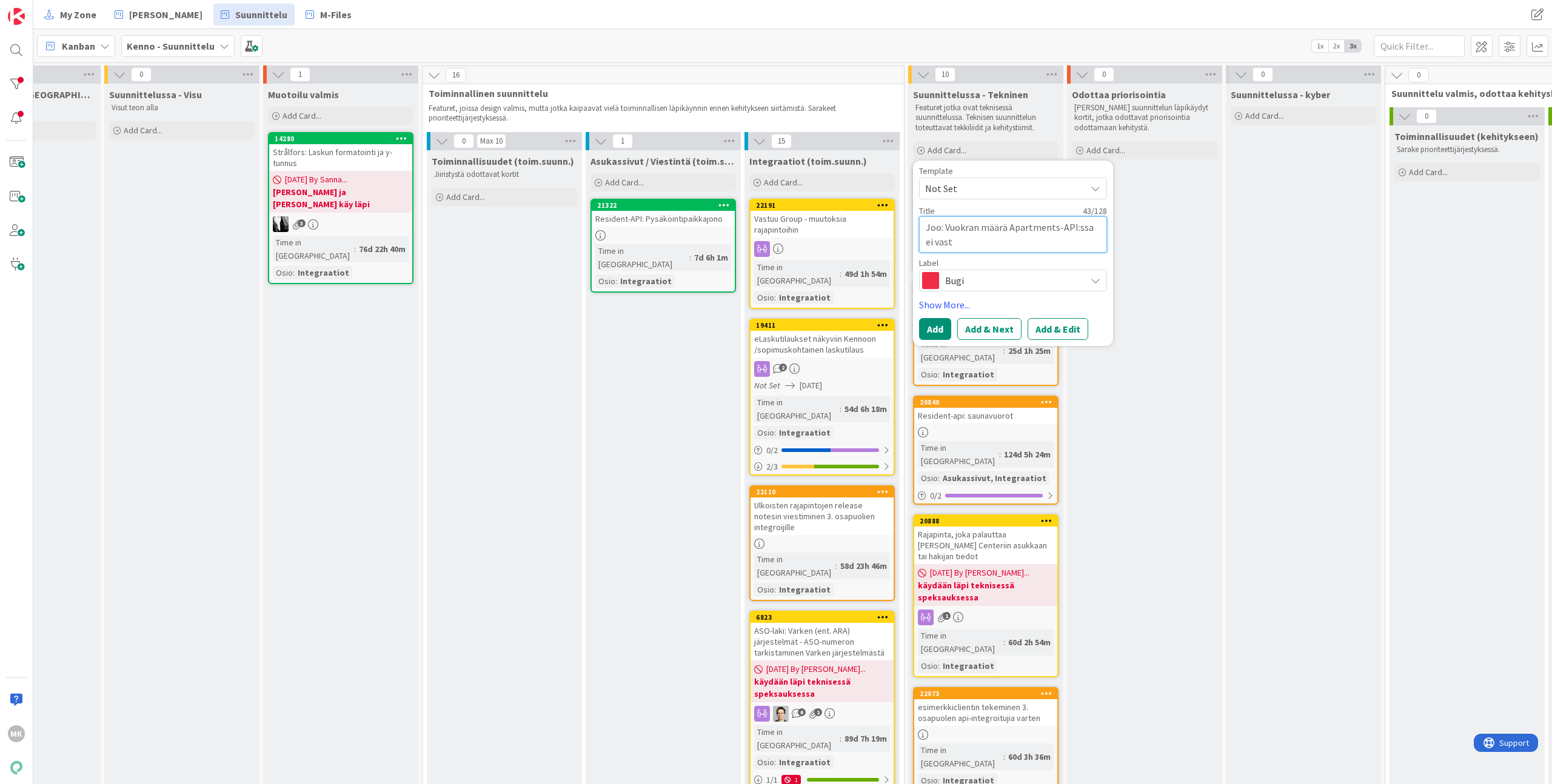
type textarea "x"
type textarea "Joo: Vuokran määrä Apartments-API:ssa ei vasta"
type textarea "x"
type textarea "Joo: Vuokran määrä Apartments-API:ssa ei vastaa"
type textarea "x"
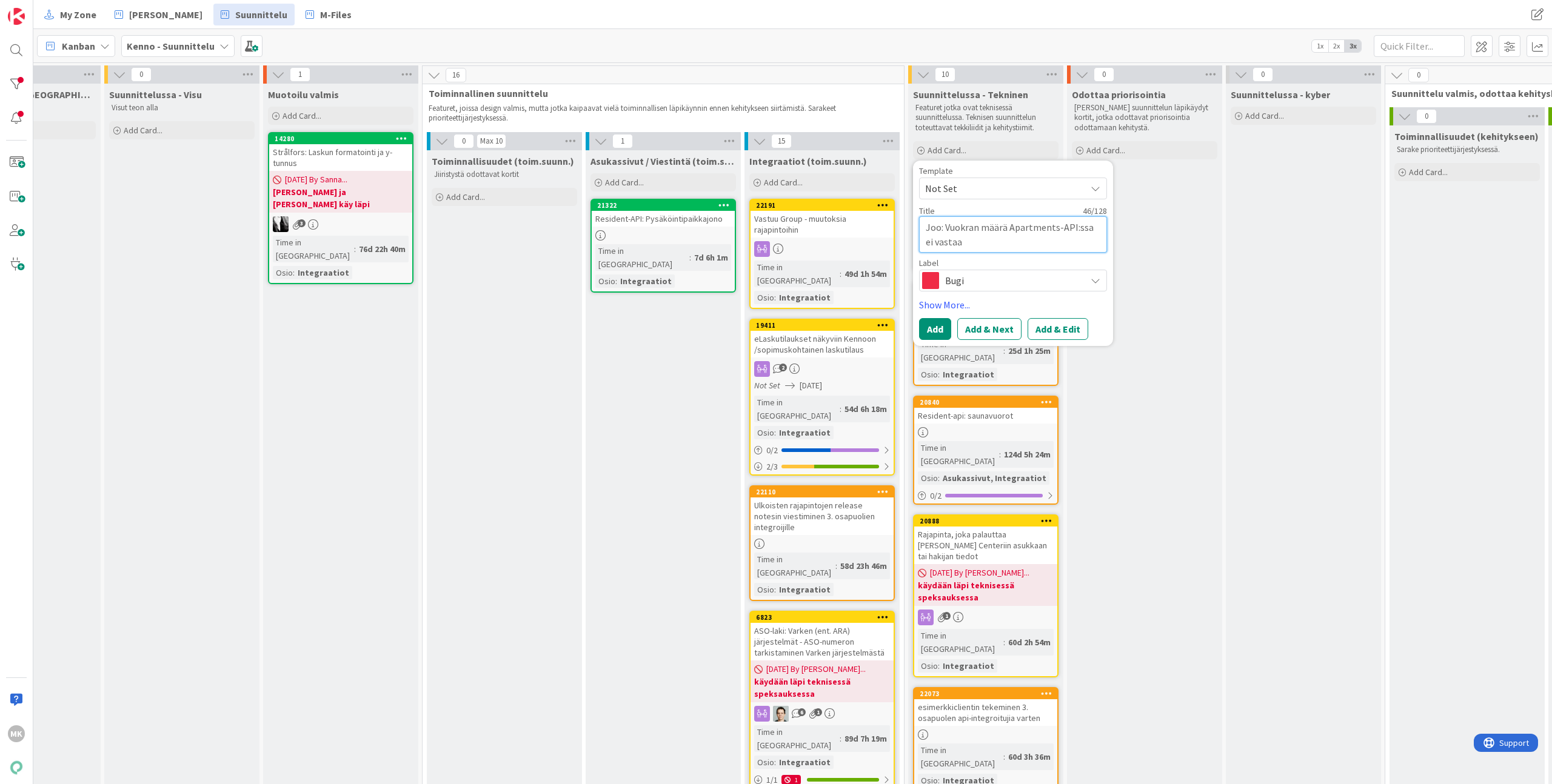
type textarea "Joo: Vuokran määrä Apartments-API:ssa ei vastaa"
type textarea "x"
type textarea "Joo: Vuokran määrä Apartments-API:ssa ei vastaa v"
type textarea "x"
type textarea "Joo: Vuokran määrä Apartments-API:ssa ei vastaa vu"
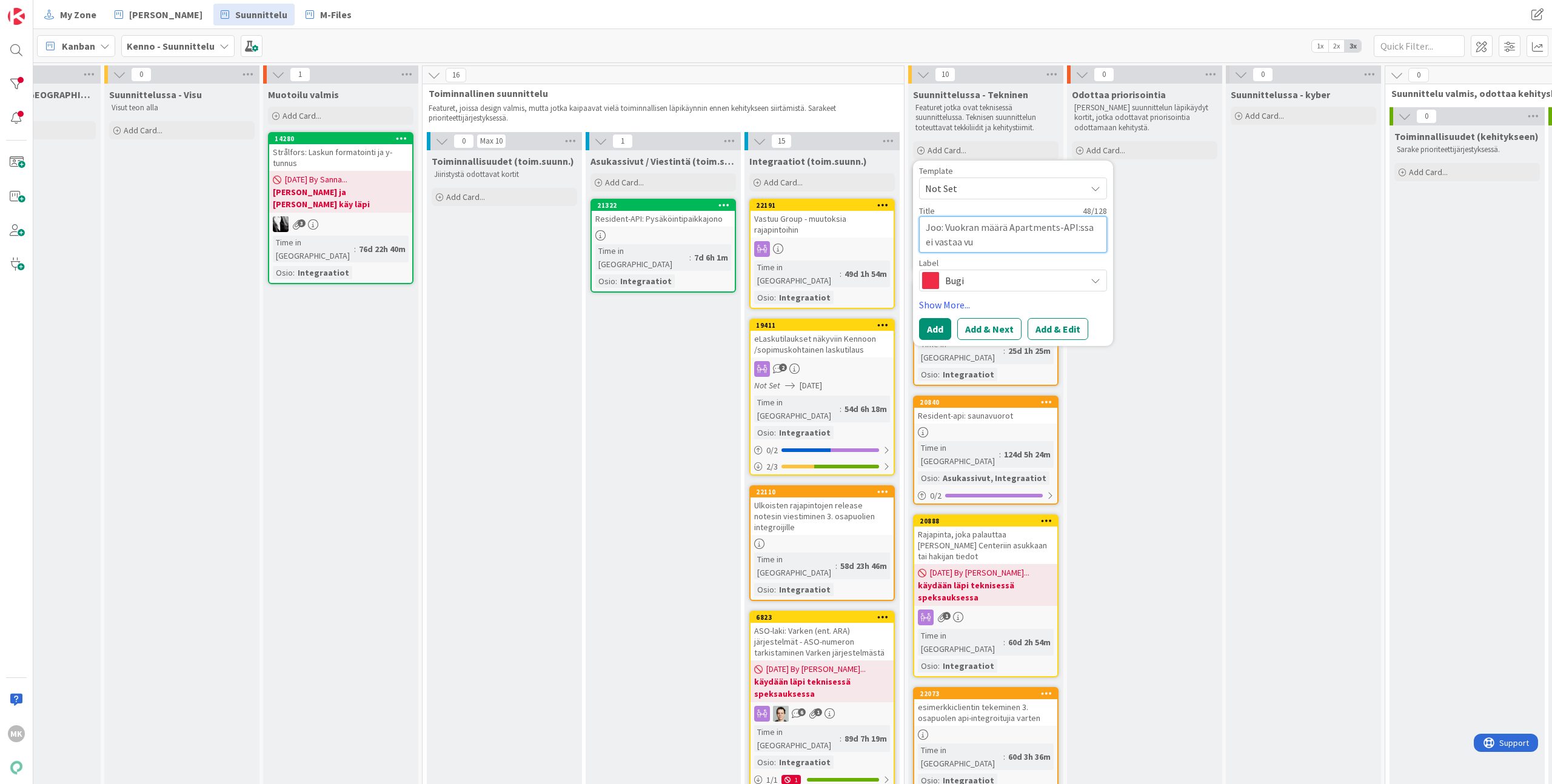
type textarea "x"
type textarea "Joo: Vuokran määrä Apartments-API:ssa ei vastaa vuo"
type textarea "x"
type textarea "Joo: Vuokran määrä Apartments-API:ssa ei vastaa vuok"
type textarea "x"
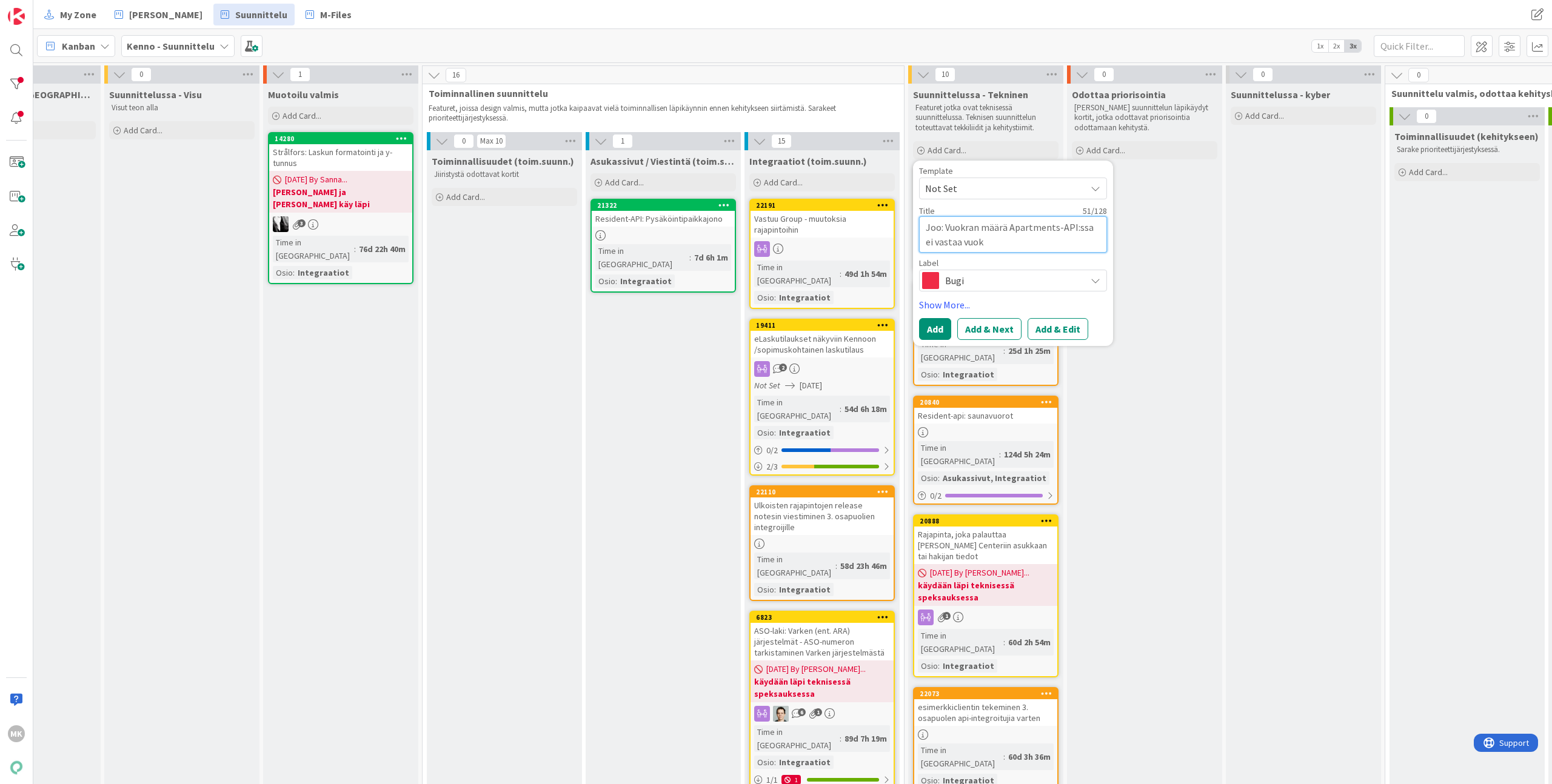
type textarea "Joo: Vuokran määrä Apartments-API:ssa ei vastaa vuokr"
type textarea "x"
type textarea "Joo: Vuokran määrä Apartments-API:ssa ei vastaa vuokra"
type textarea "x"
type textarea "Joo: Vuokran määrä Apartments-API:ssa ei vastaa vuokran"
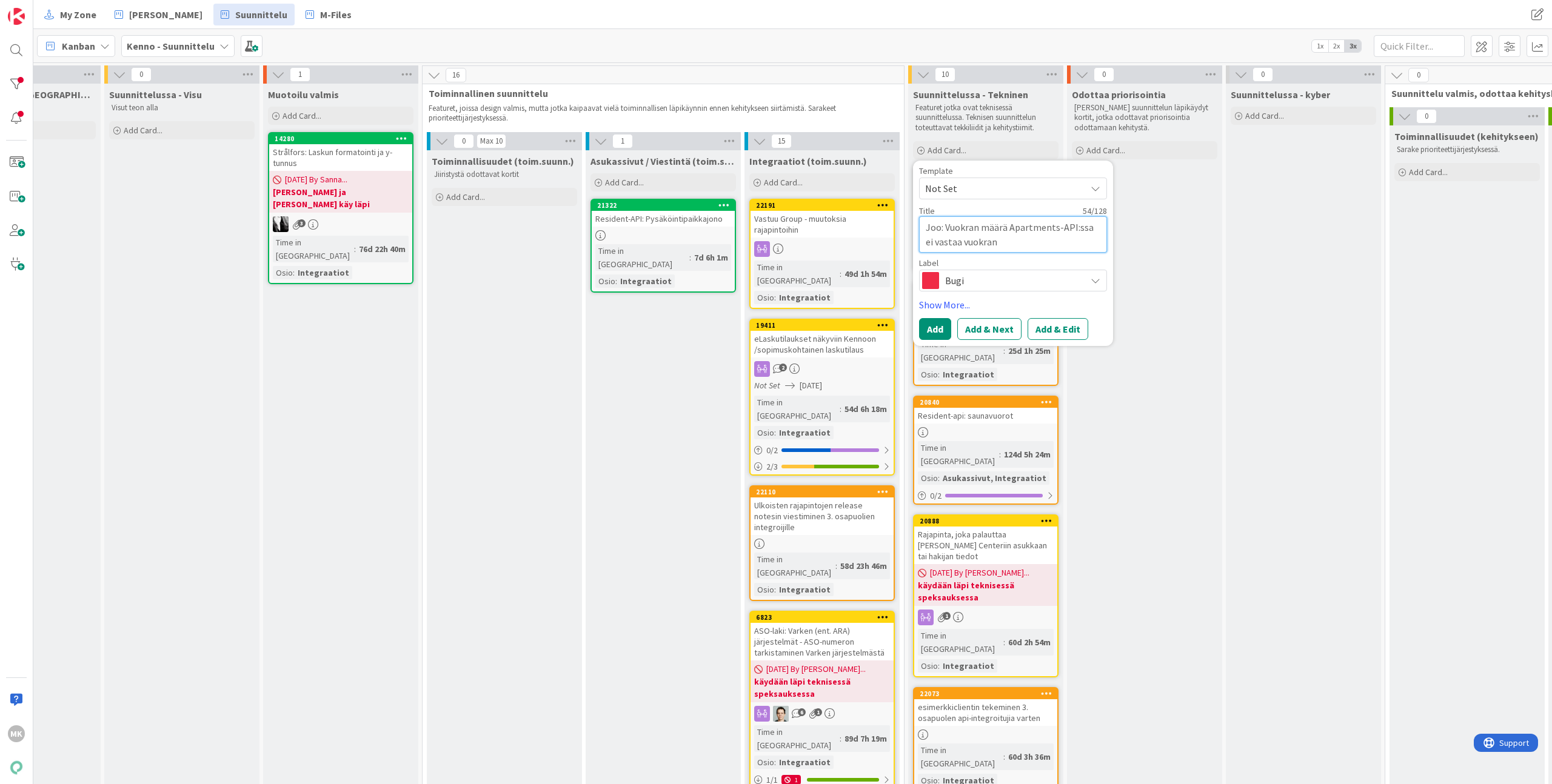
type textarea "x"
type textarea "Joo: Vuokran määrä Apartments-API:ssa ei vastaa vuokran"
type textarea "x"
type textarea "Joo: Vuokran määrä Apartments-API:ssa ei vastaa vuokran m"
type textarea "x"
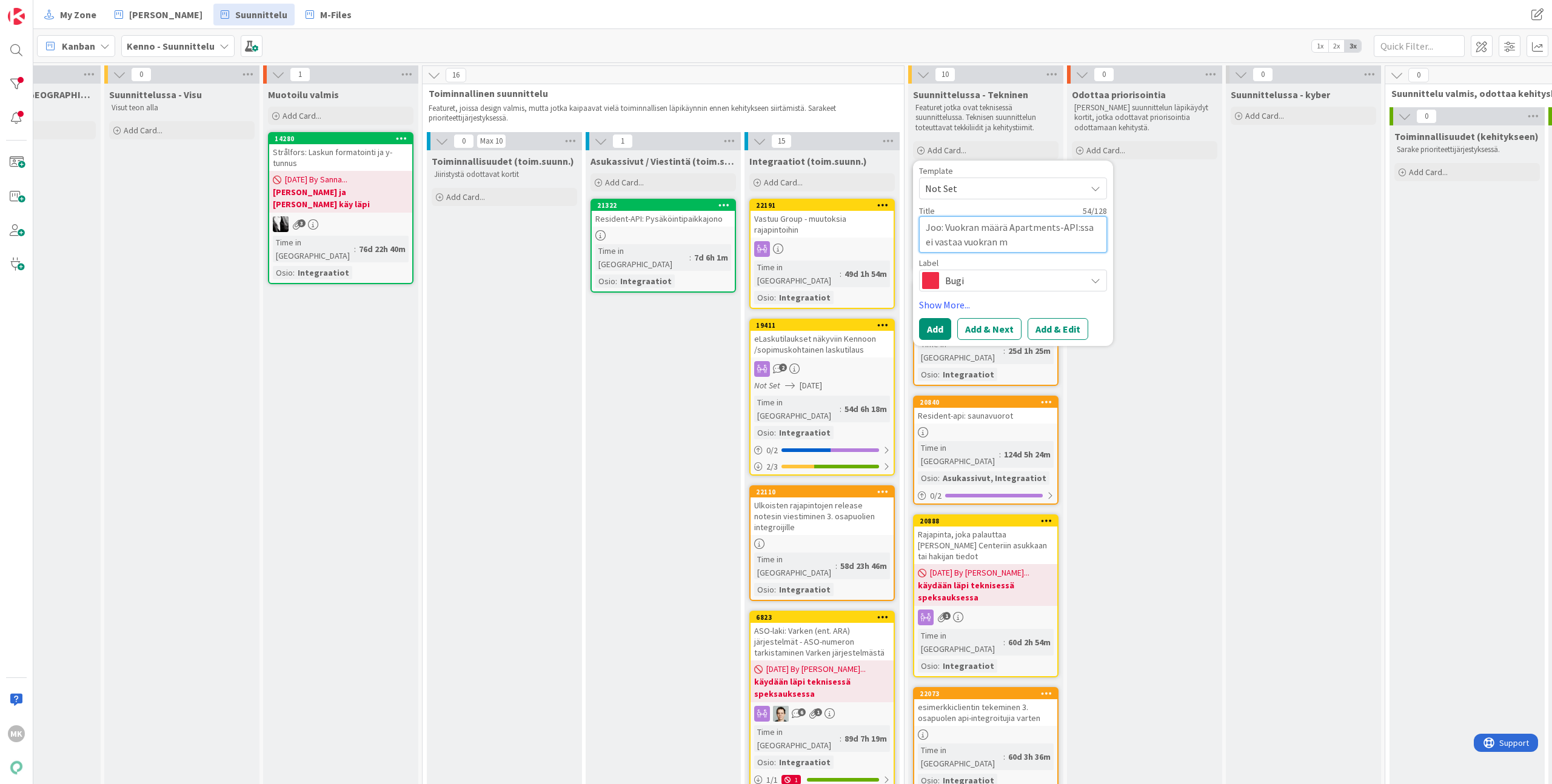
type textarea "Joo: Vuokran määrä Apartments-API:ssa ei vastaa vuokran mä"
type textarea "x"
type textarea "Joo: Vuokran määrä Apartments-API:ssa ei vastaa vuokran mää"
type textarea "x"
type textarea "Joo: Vuokran määrä Apartments-API:ssa ei vastaa vuokran määä"
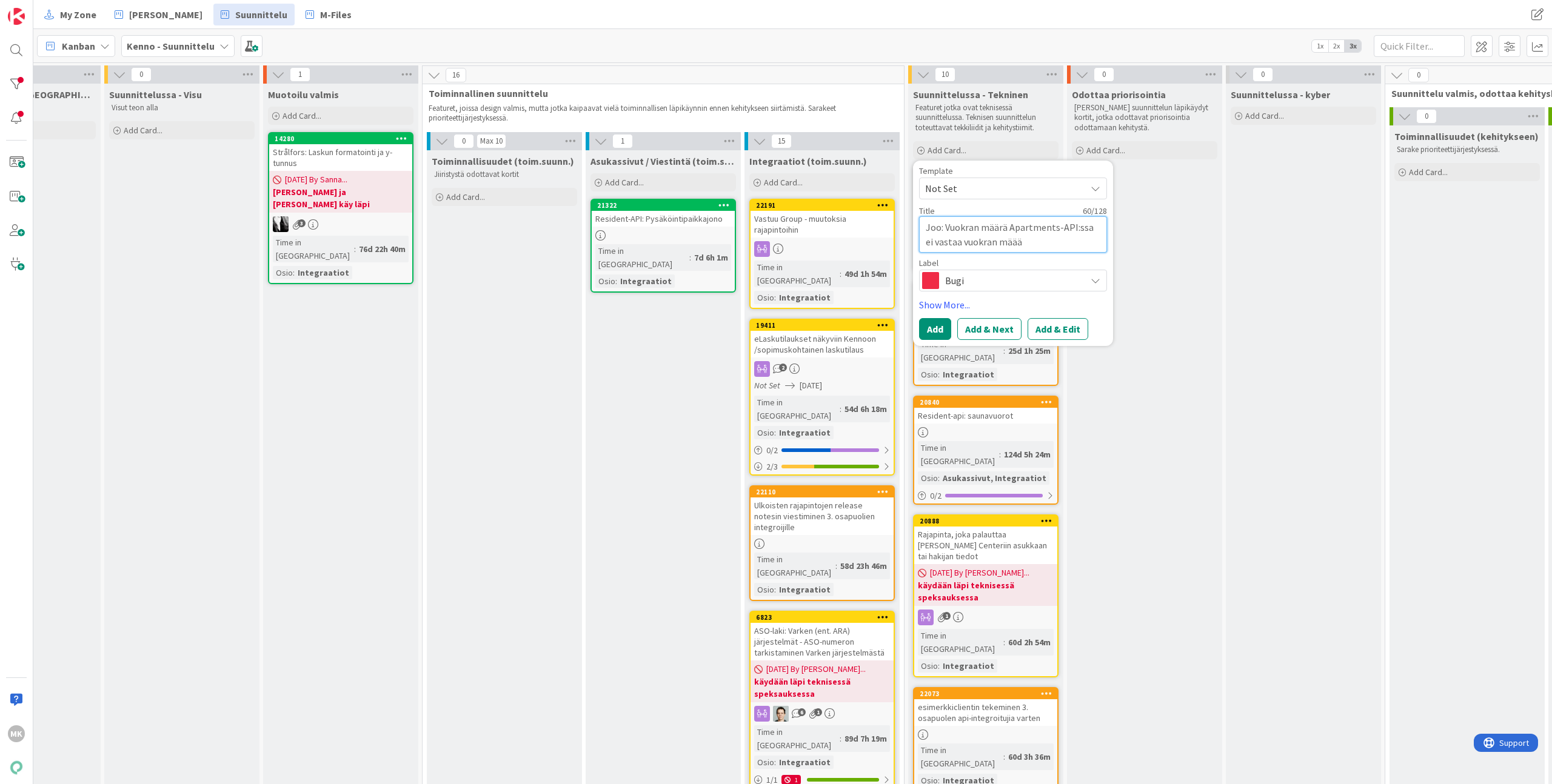
type textarea "x"
type textarea "Joo: Vuokran määrä Apartments-API:ssa ei vastaa vuokran mää"
type textarea "x"
type textarea "Joo: Vuokran määrä Apartments-API:ssa ei vastaa vuokran määr"
type textarea "x"
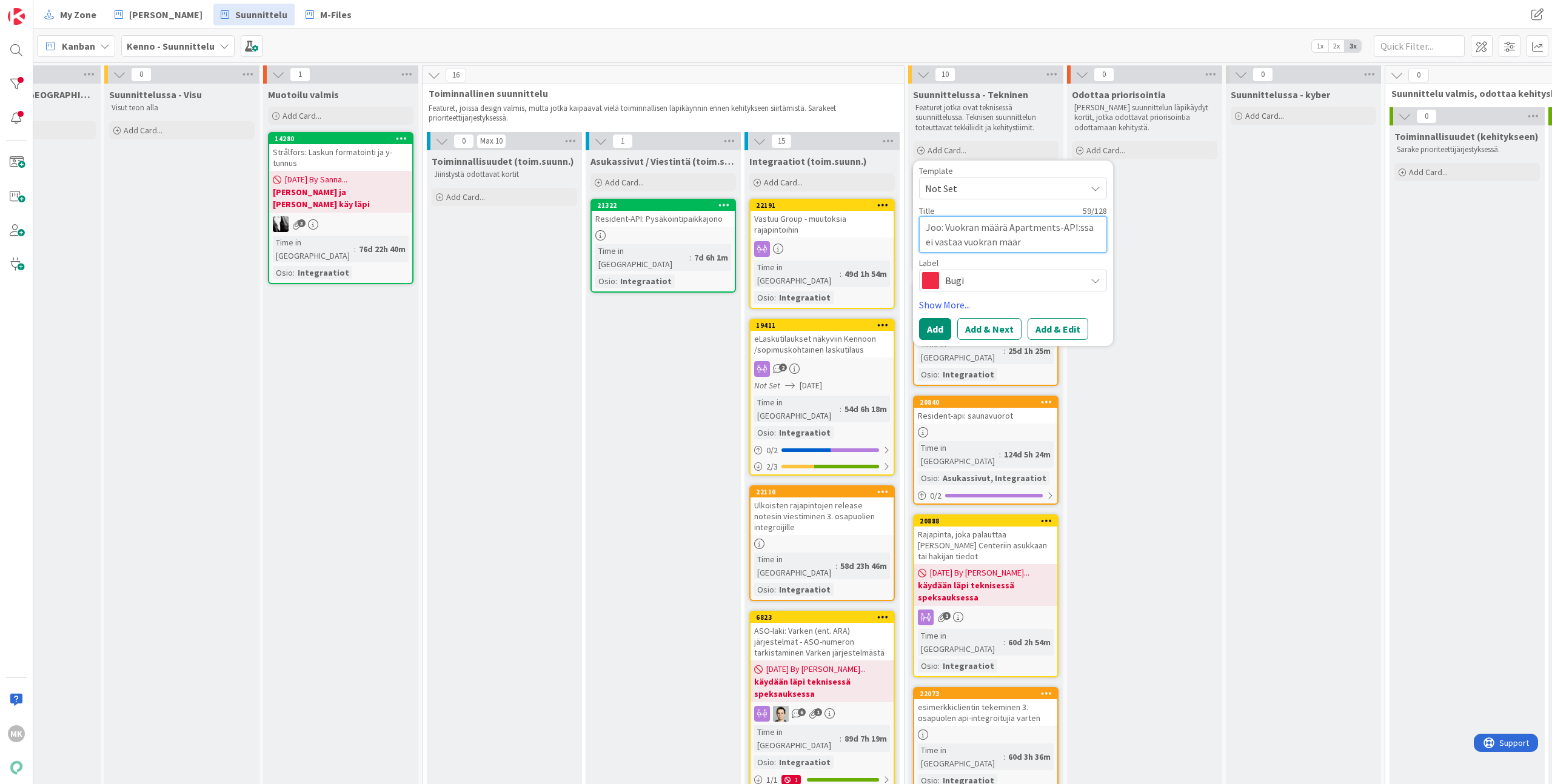
type textarea "Joo: Vuokran määrä Apartments-API:ssa ei vastaa vuokran määrä"
type textarea "x"
type textarea "Joo: Vuokran määrä Apartments-API:ssa ei vastaa vuokran määrää"
type textarea "x"
type textarea "Joo: Vuokran määrä Apartments-API:ssa ei vastaa vuokran määrää"
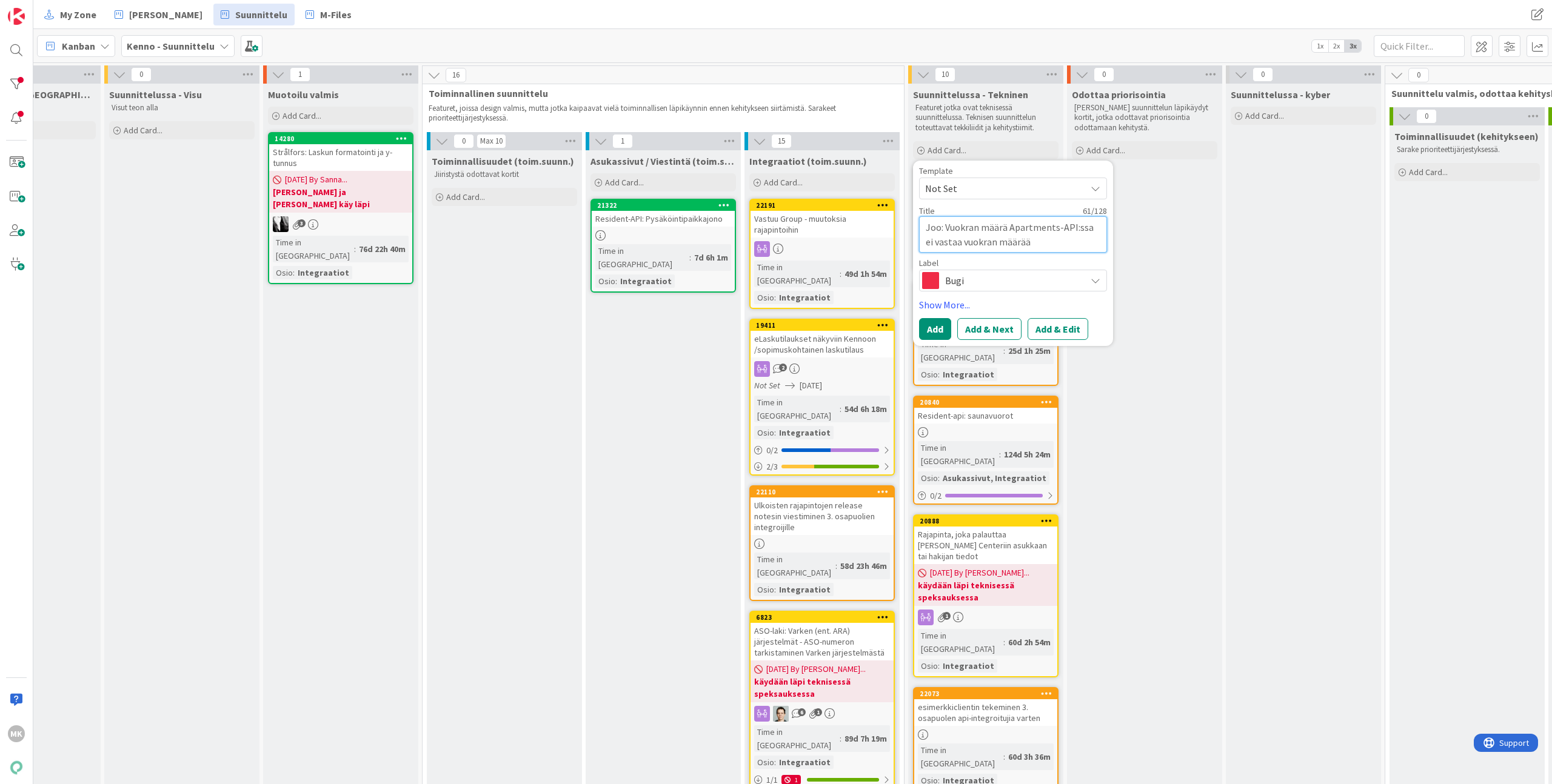
type textarea "x"
type textarea "Joo: Vuokran määrä Apartments-API:ssa ei vastaa vuokran määrää k"
type textarea "x"
type textarea "Joo: Vuokran määrä Apartments-API:ssa ei vastaa vuokran määrää ko"
type textarea "x"
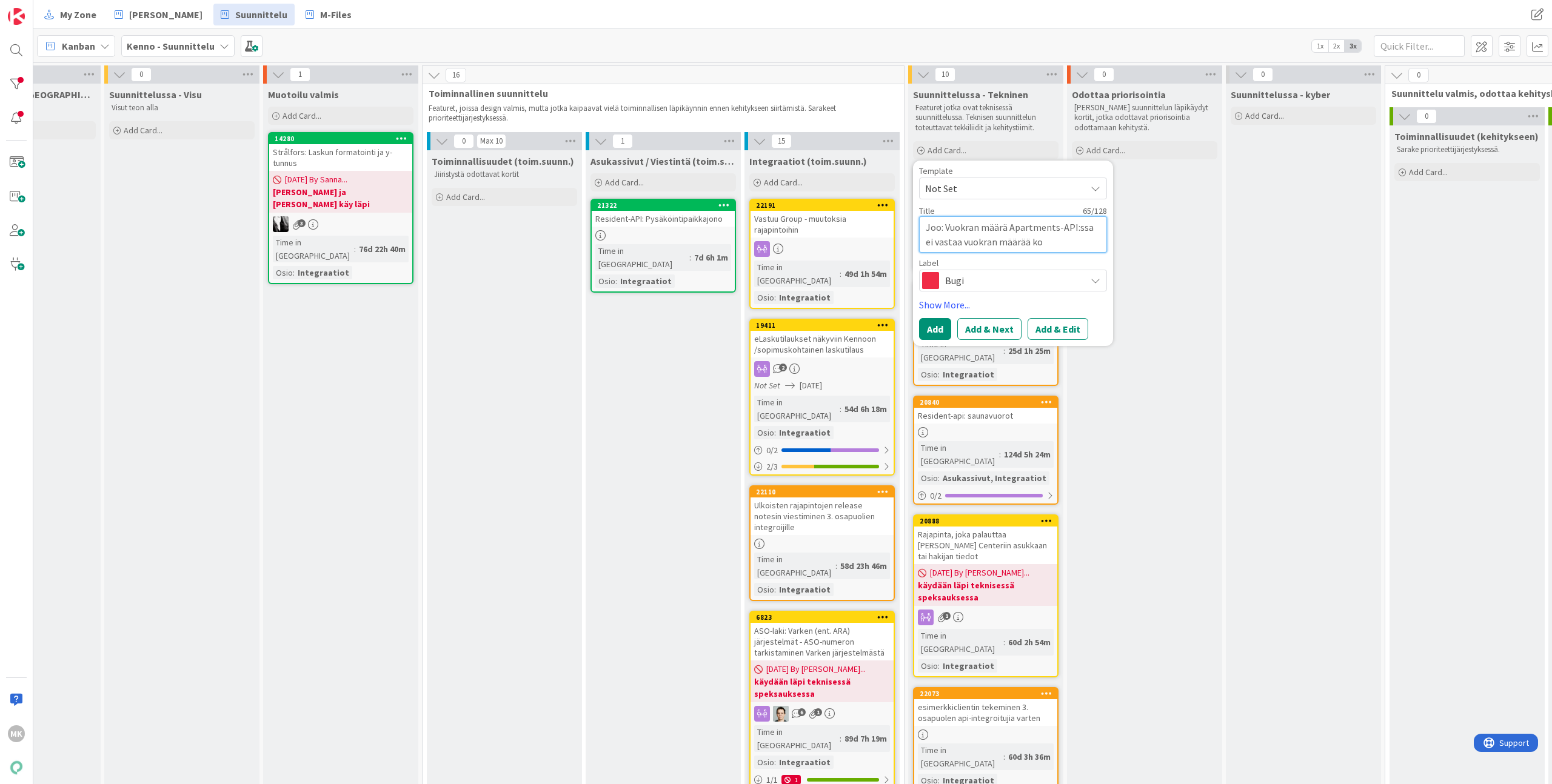
type textarea "Joo: Vuokran määrä Apartments-API:ssa ei vastaa vuokran määrää kot"
type textarea "x"
type textarea "Joo: Vuokran määrä Apartments-API:ssa ei vastaa vuokran määrää koti"
type textarea "x"
type textarea "Joo: Vuokran määrä Apartments-API:ssa ei vastaa vuokran määrää kotis"
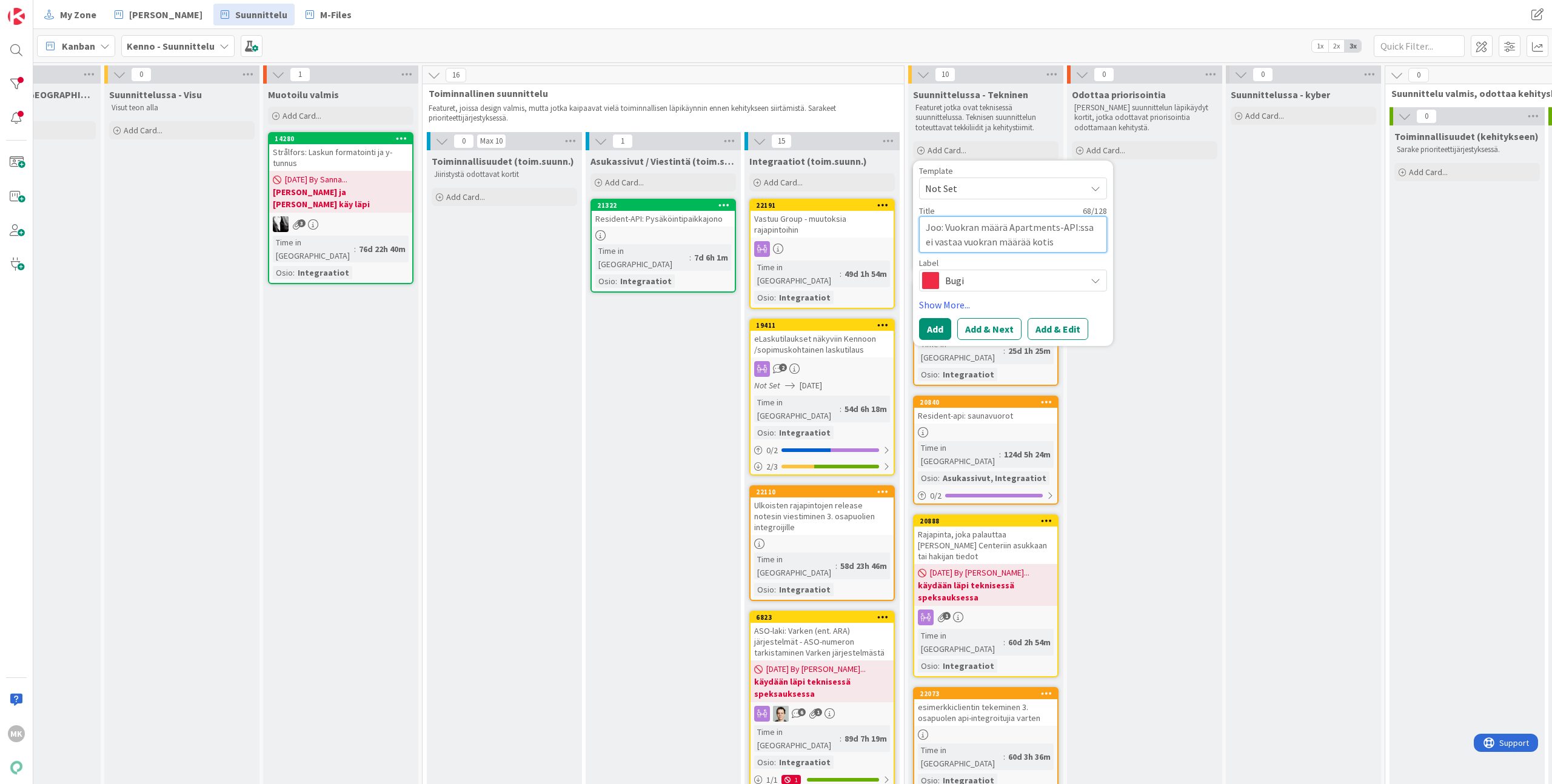
type textarea "x"
type textarea "Joo: Vuokran määrä Apartments-API:ssa ei vastaa vuokran määrää kotisi"
type textarea "x"
type textarea "Joo: Vuokran määrä Apartments-API:ssa ei vastaa vuokran määrää kotisiv"
type textarea "x"
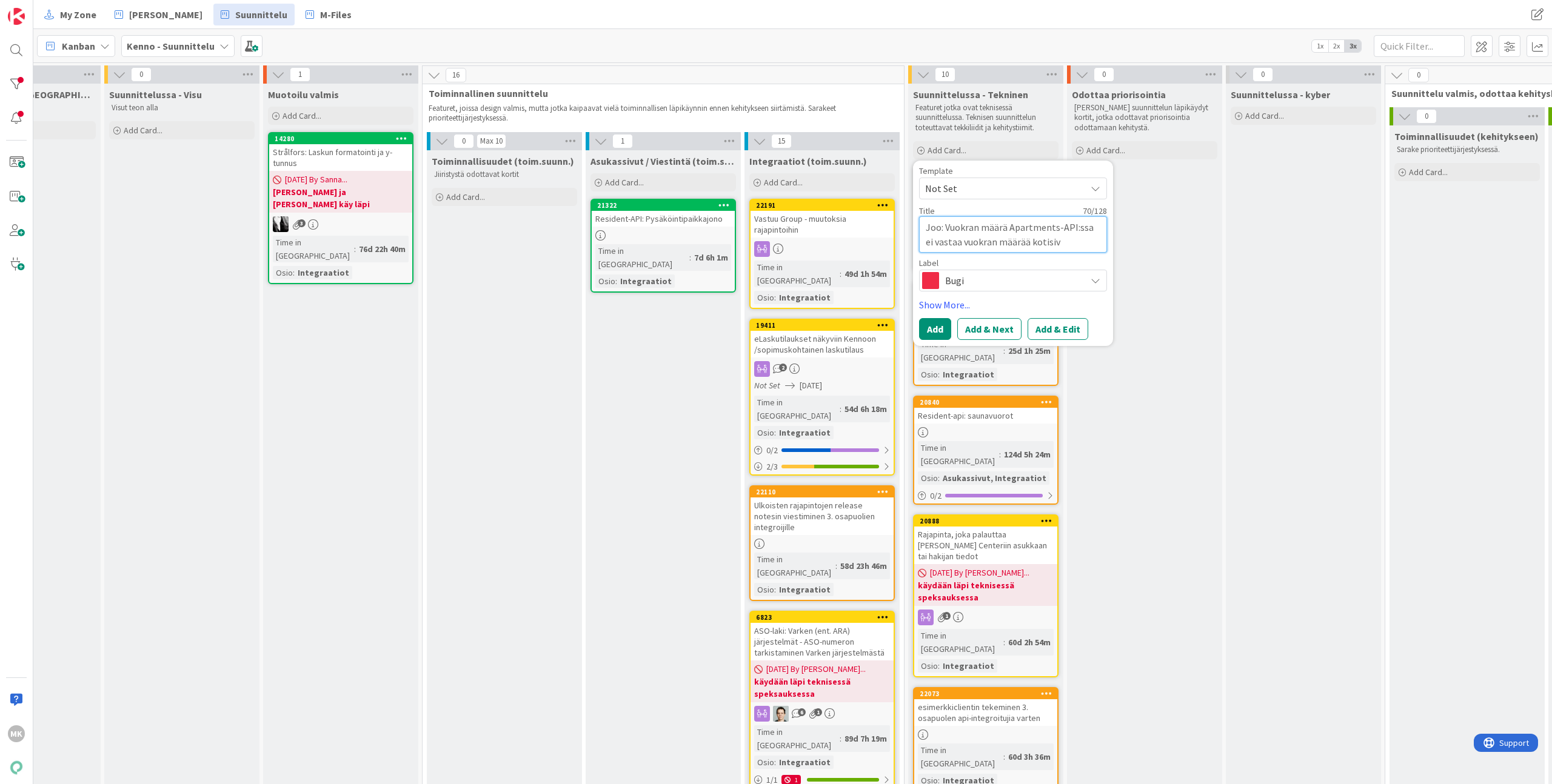
type textarea "Joo: Vuokran määrä Apartments-API:ssa ei vastaa vuokran määrää kotisivu"
type textarea "x"
type textarea "Joo: Vuokran määrä Apartments-API:ssa ei vastaa vuokran määrää kotisivue"
type textarea "x"
type textarea "Joo: Vuokran määrä Apartments-API:ssa ei vastaa vuokran määrää kotisivue-"
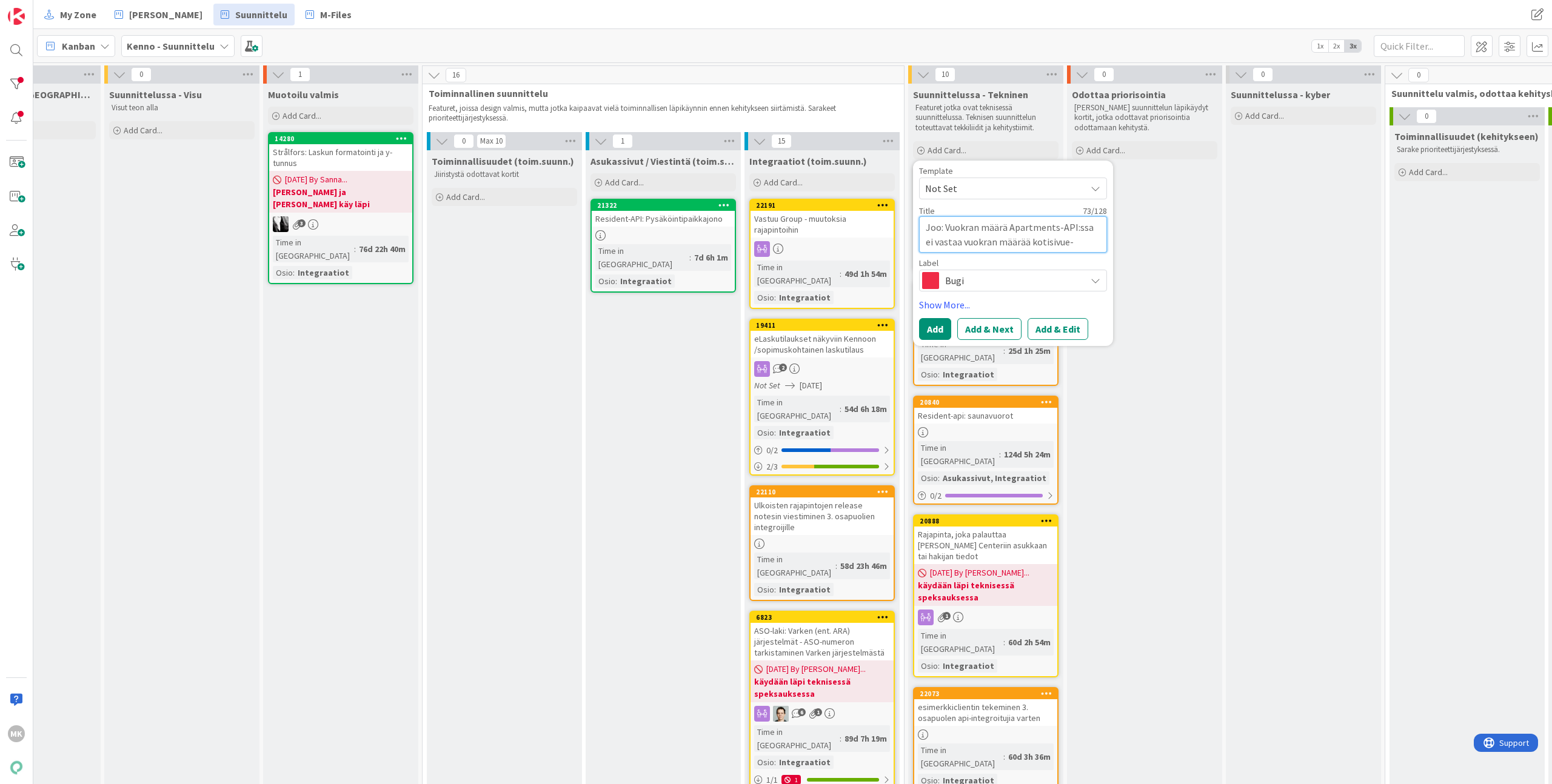
type textarea "x"
type textarea "Joo: Vuokran määrä Apartments-API:ssa ei vastaa vuokran määrää kotisivue"
type textarea "x"
type textarea "Joo: Vuokran määrä Apartments-API:ssa ei vastaa vuokran määrää kotisivu"
type textarea "x"
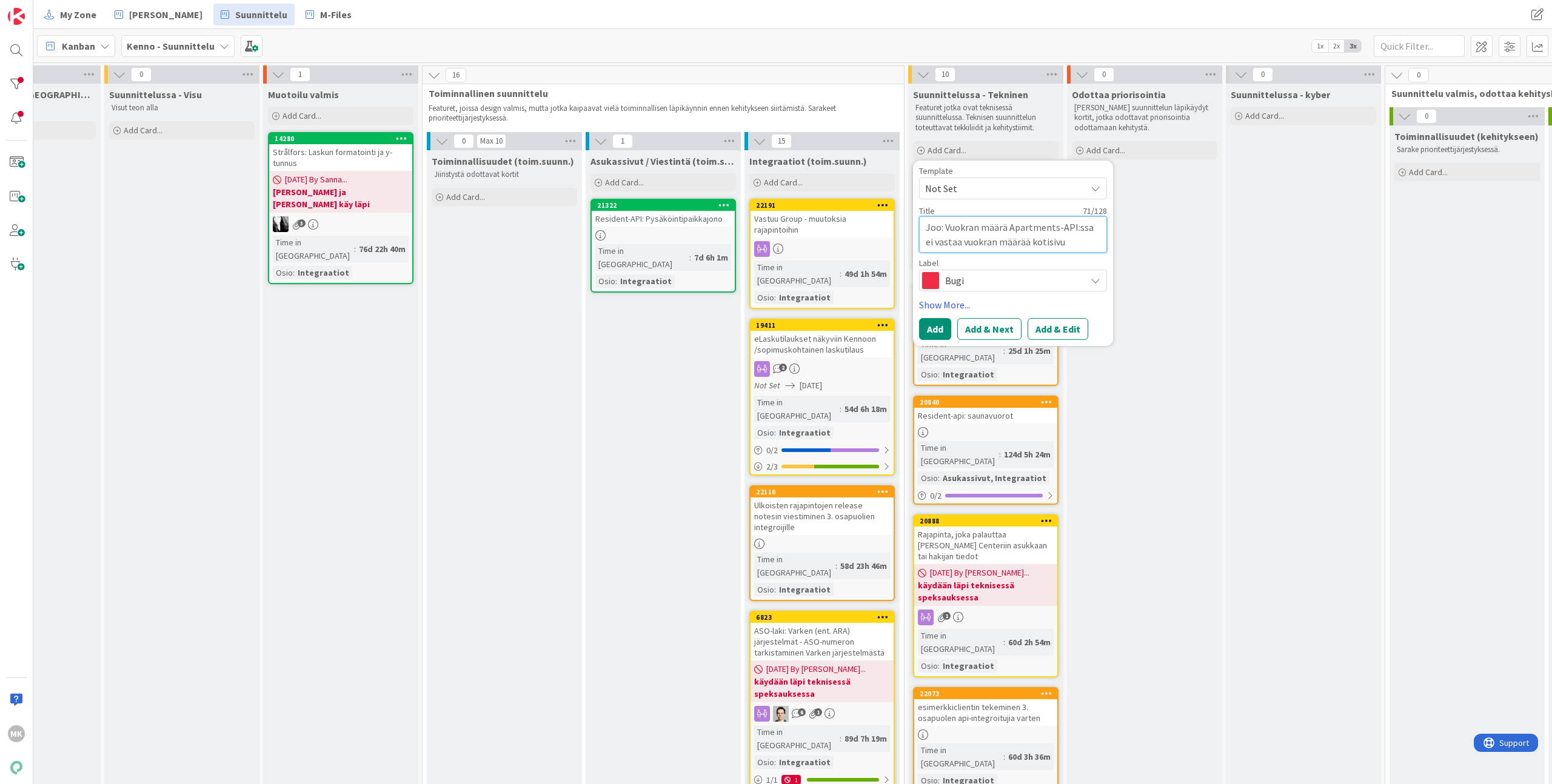
type textarea "Joo: Vuokran määrä Apartments-API:ssa ei vastaa vuokran määrää kotisivue"
type textarea "x"
type textarea "Joo: Vuokran määrä Apartments-API:ssa ei vastaa vuokran määrää kotisivuex"
type textarea "x"
type textarea "Joo: Vuokran määrä Apartments-API:ssa ei vastaa vuokran määrää kotisivue"
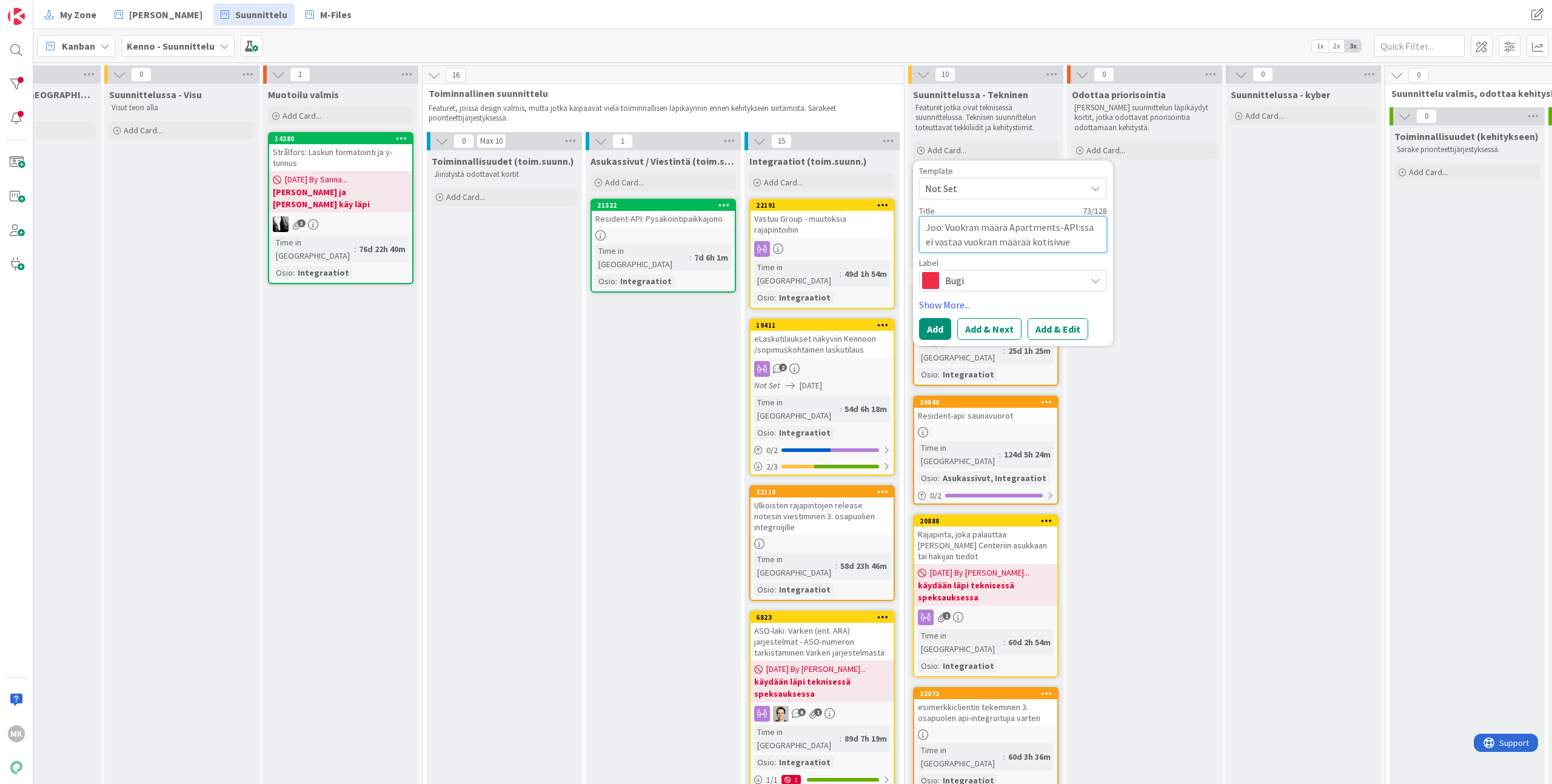
type textarea "x"
type textarea "Joo: Vuokran määrä Apartments-API:ssa ei vastaa vuokran määrää kotisivu"
type textarea "x"
type textarea "Joo: Vuokran määrä Apartments-API:ssa ei vastaa vuokran määrää kotisivu-"
type textarea "x"
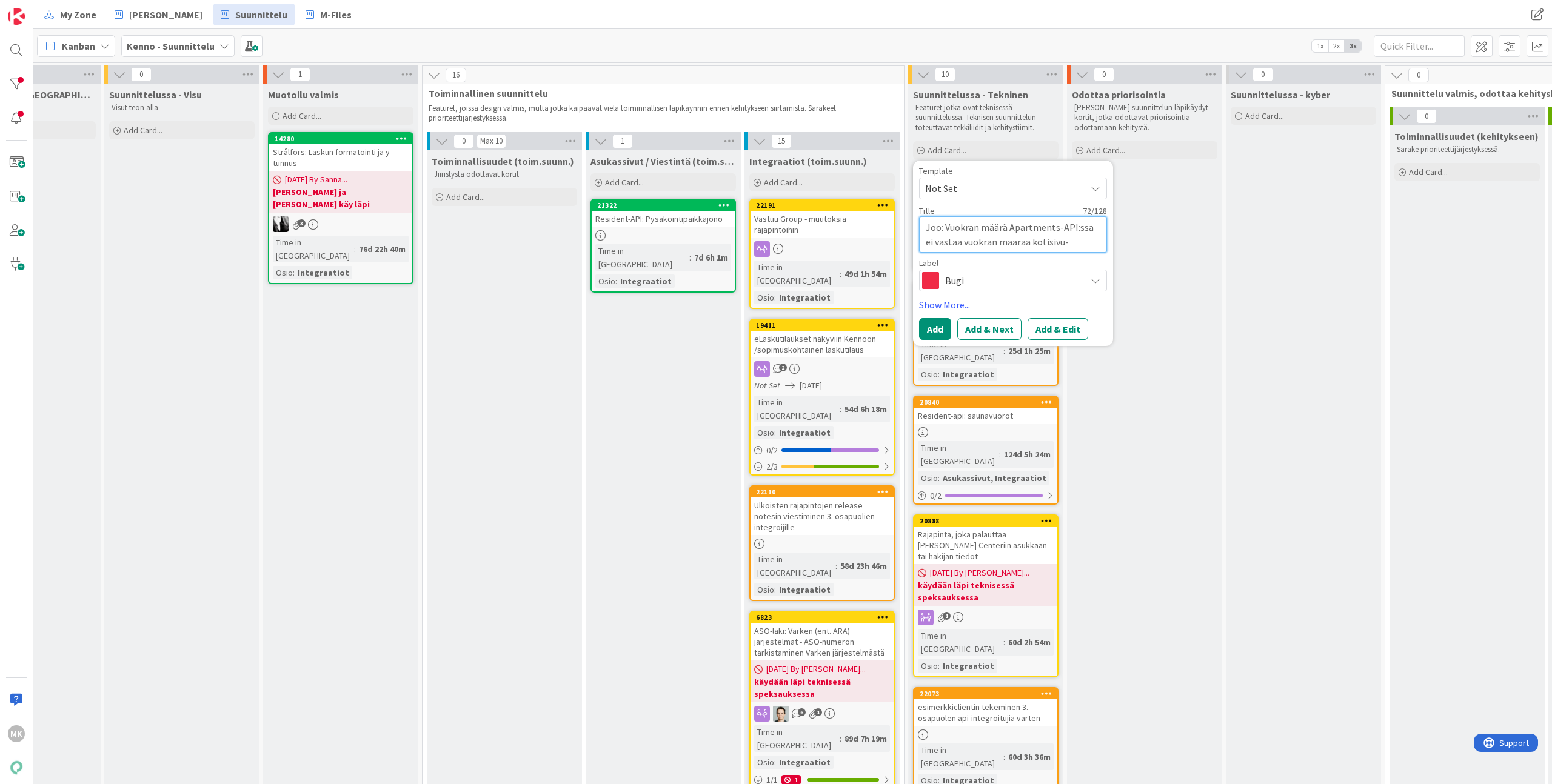
type textarea "Joo: Vuokran määrä Apartments-API:ssa ei vastaa vuokran määrää kotisivu-e"
type textarea "x"
type textarea "Joo: Vuokran määrä Apartments-API:ssa ei vastaa vuokran määrää kotisivu-ex"
type textarea "x"
type textarea "Joo: Vuokran määrä Apartments-API:ssa ei vastaa vuokran määrää kotisivu-exp"
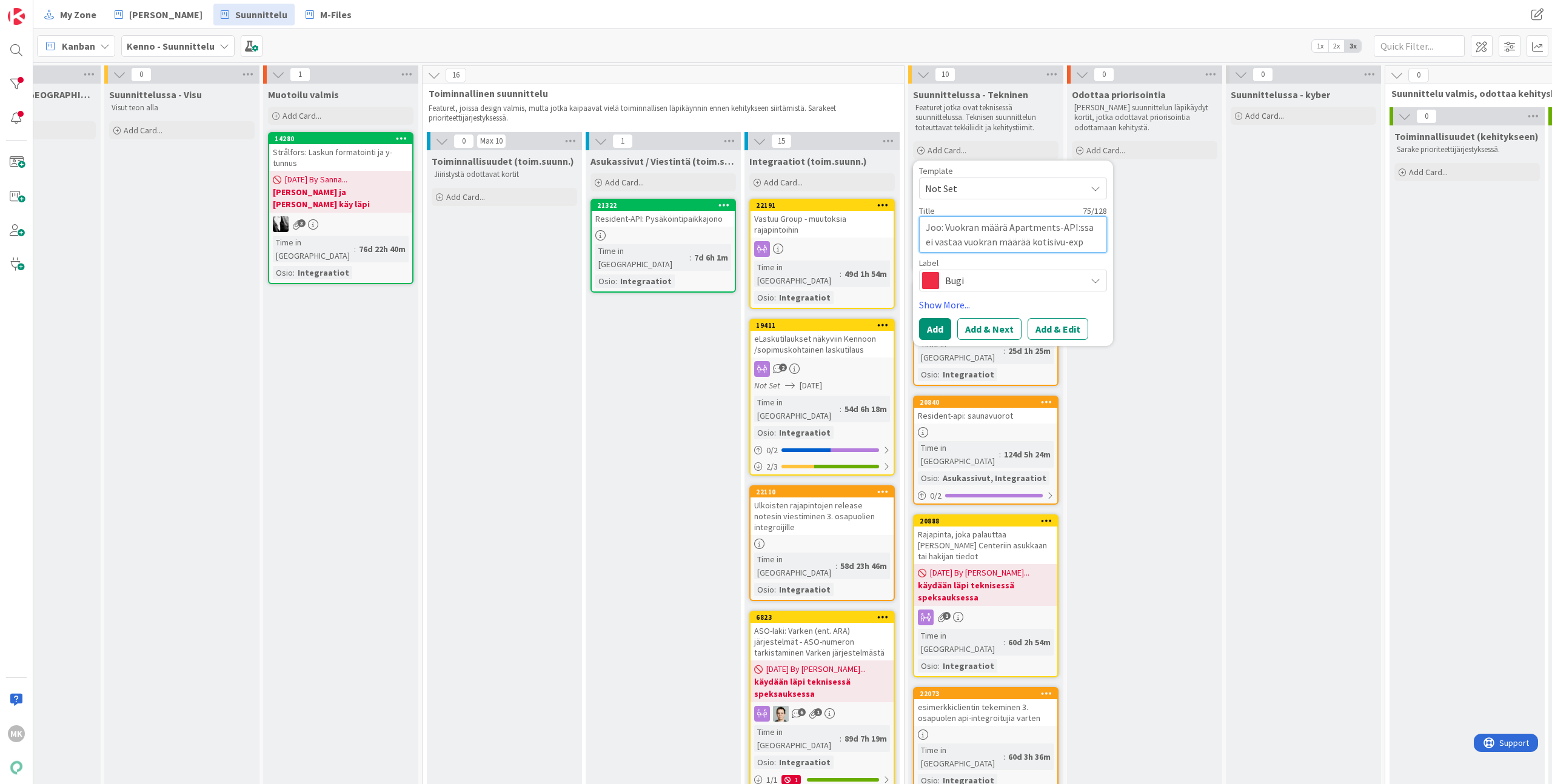
type textarea "x"
type textarea "Joo: Vuokran määrä Apartments-API:ssa ei vastaa vuokran määrää kotisivu-expo"
type textarea "x"
type textarea "Joo: Vuokran määrä Apartments-API:ssa ei vastaa vuokran määrää kotisivu-expor"
type textarea "x"
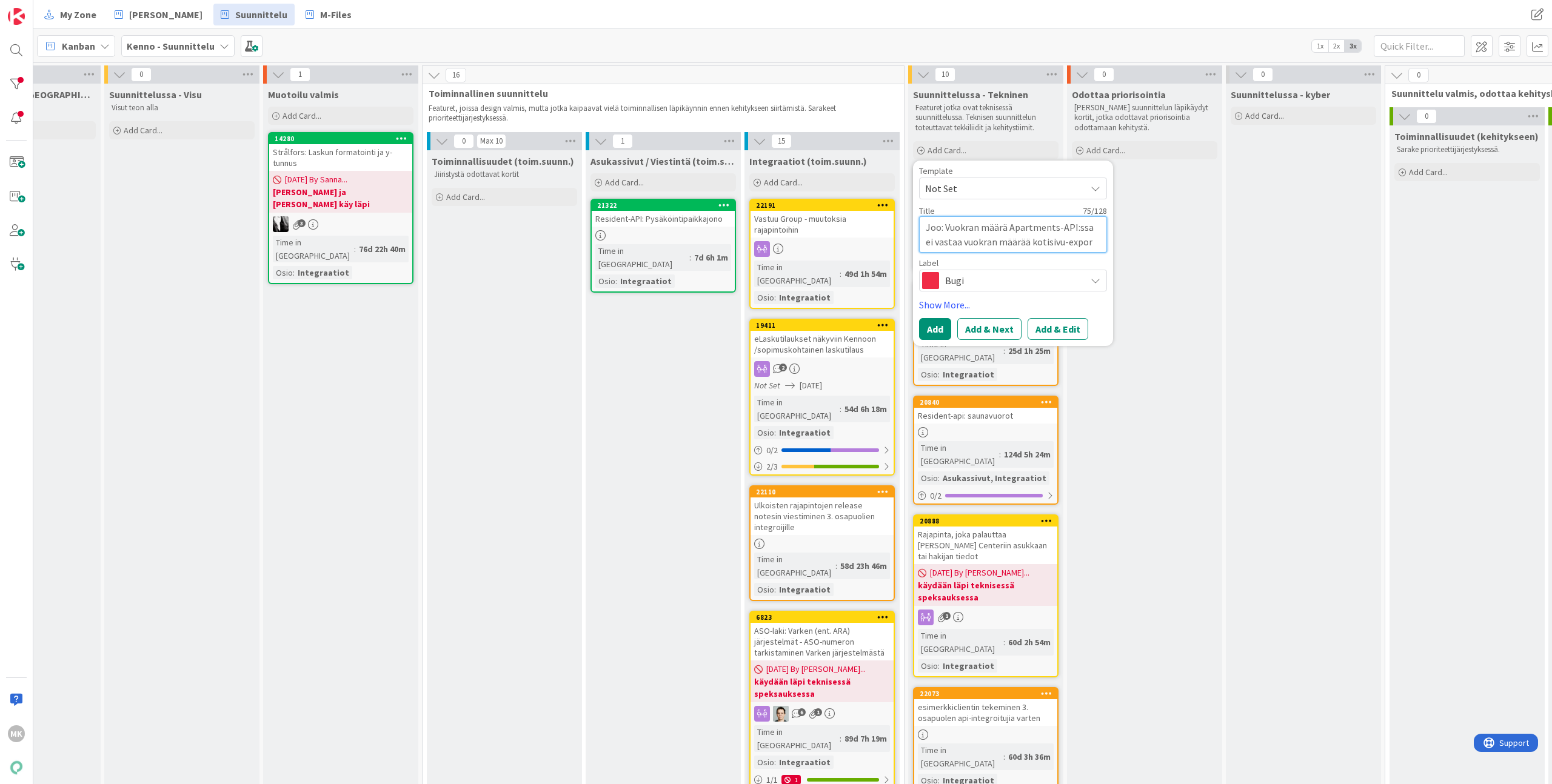
type textarea "Joo: Vuokran määrä Apartments-API:ssa ei vastaa vuokran määrää kotisivu-export"
type textarea "x"
type textarea "Joo: Vuokran määrä Apartments-API:ssa ei vastaa vuokran määrää kotisivu-exporti"
type textarea "x"
type textarea "Joo: Vuokran määrä Apartments-API:ssa ei vastaa vuokran määrää kotisivu-exportis"
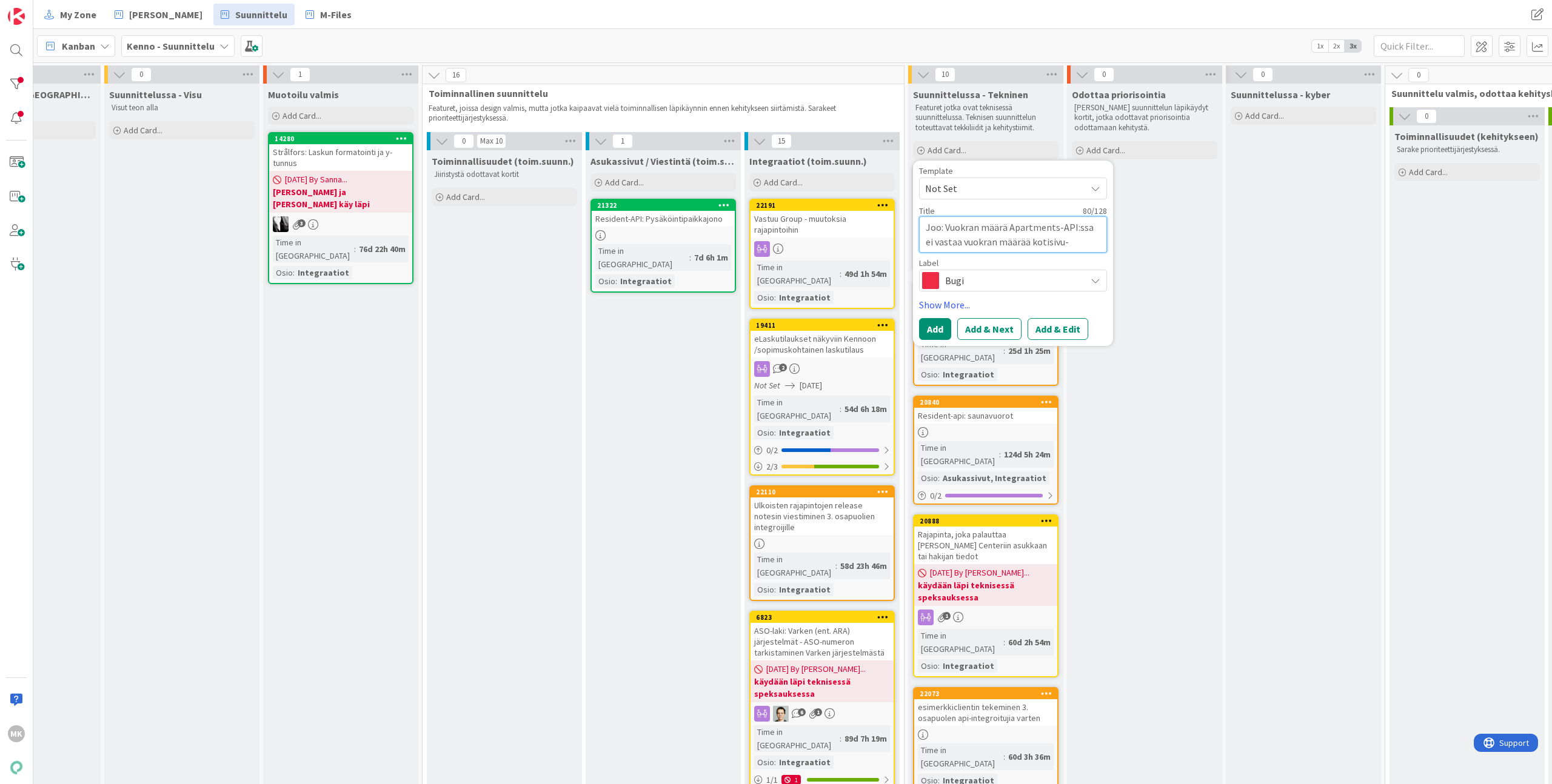
type textarea "x"
type textarea "Joo: Vuokran määrä Apartments-API:ssa ei vastaa vuokran määrää kotisivu-exporti…"
type textarea "x"
type textarea "Joo: Vuokran määrä Apartments-API:ssa ei vastaa vuokran määrää kotisivu-exporti…"
click at [1055, 328] on button "Add & Edit" at bounding box center [1057, 329] width 61 height 21
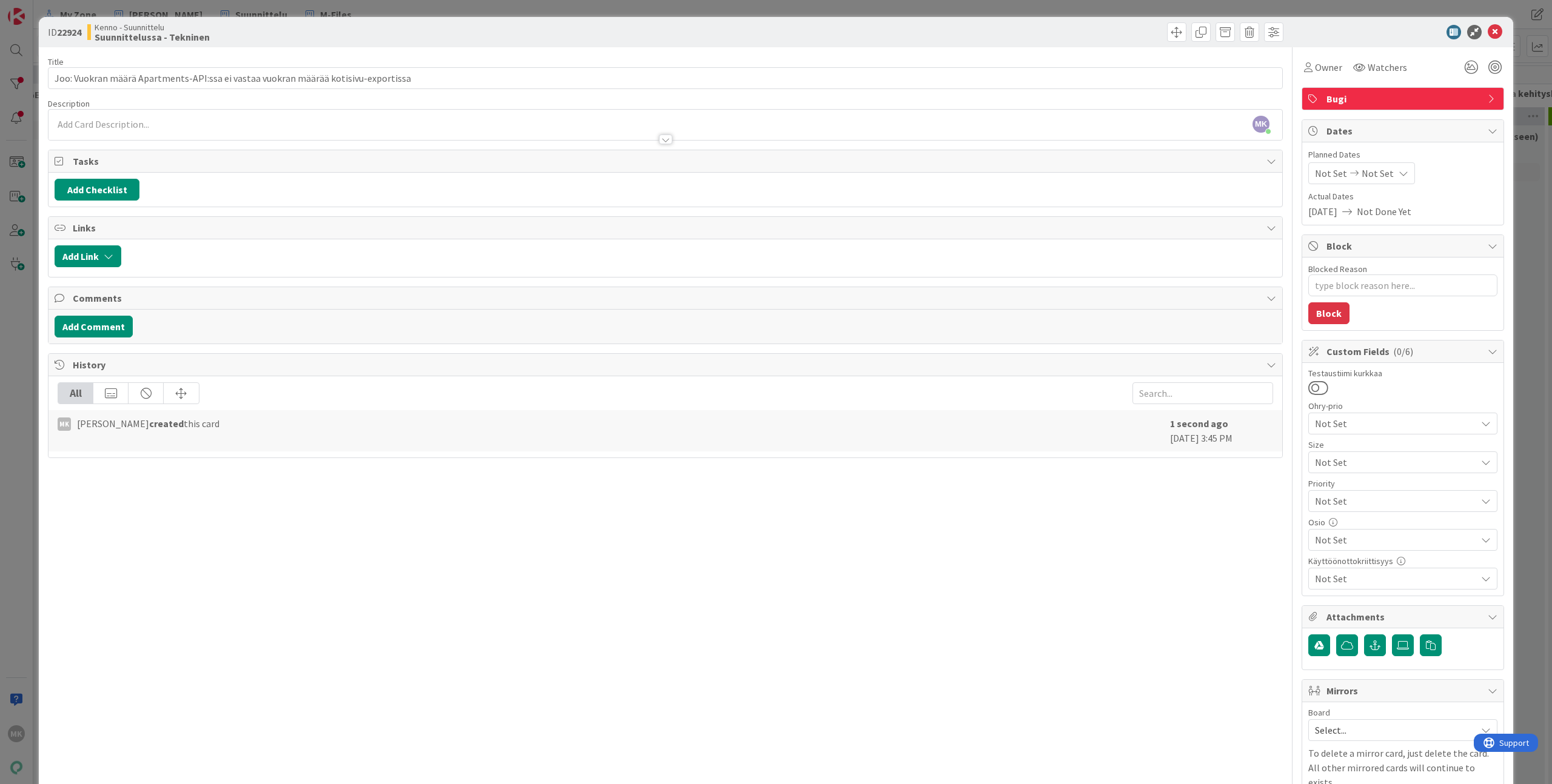
click at [518, 127] on div "MK Marko Kankaanniemi just joined" at bounding box center [665, 125] width 1233 height 30
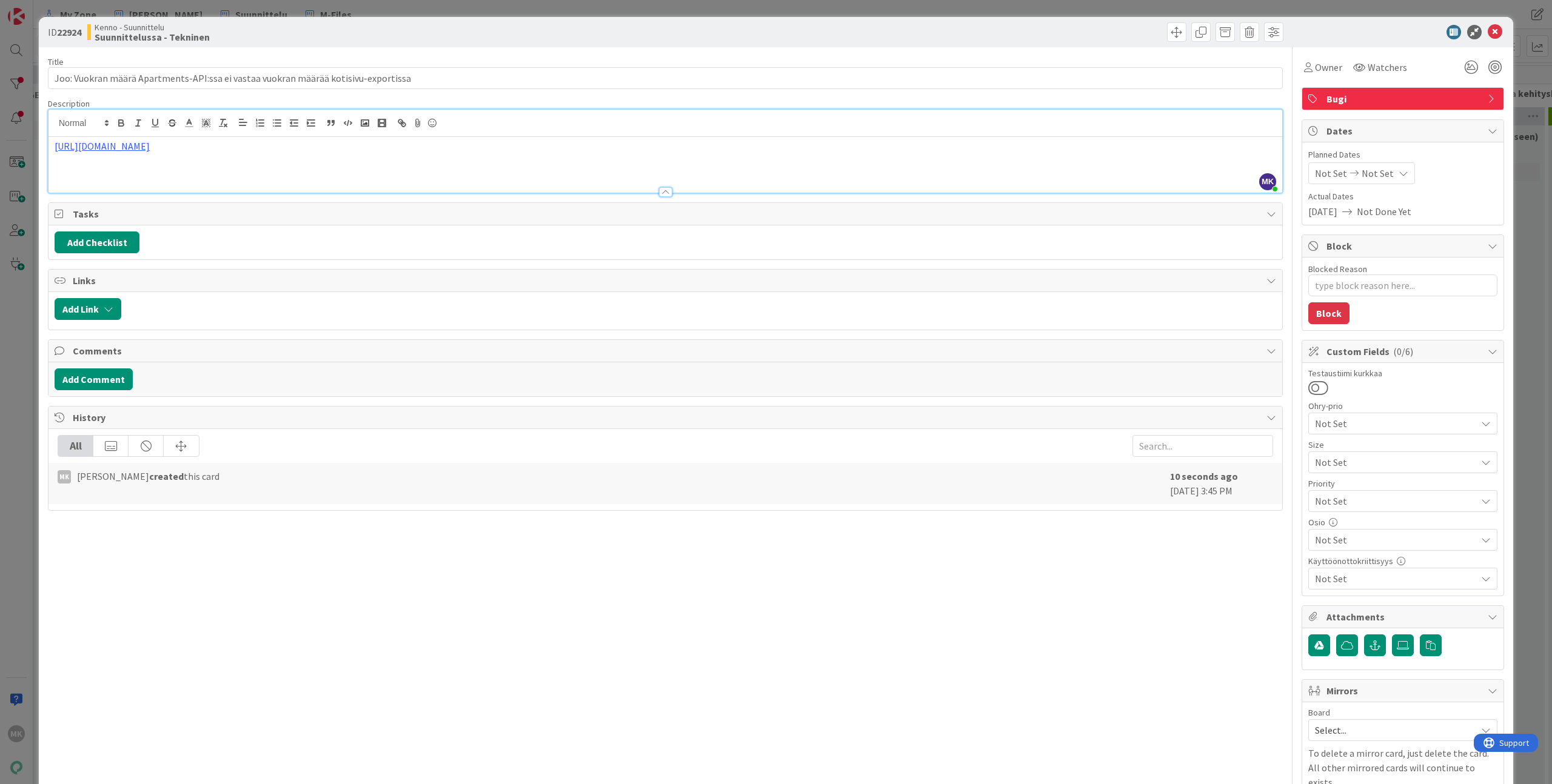
click at [508, 45] on div "ID 22924 Kenno - Suunnittelu Suunnittelussa - Tekninen" at bounding box center [776, 32] width 1475 height 30
click at [1366, 544] on span "Not Set" at bounding box center [1395, 540] width 162 height 14
click at [1374, 278] on link "Integraatiot" at bounding box center [1401, 271] width 193 height 21
type textarea "x"
click at [1183, 632] on div "Title 82 / 128 Joo: Vuokran määrä Apartments-API:ssa ei vastaa vuokran määrää k…" at bounding box center [665, 437] width 1235 height 781
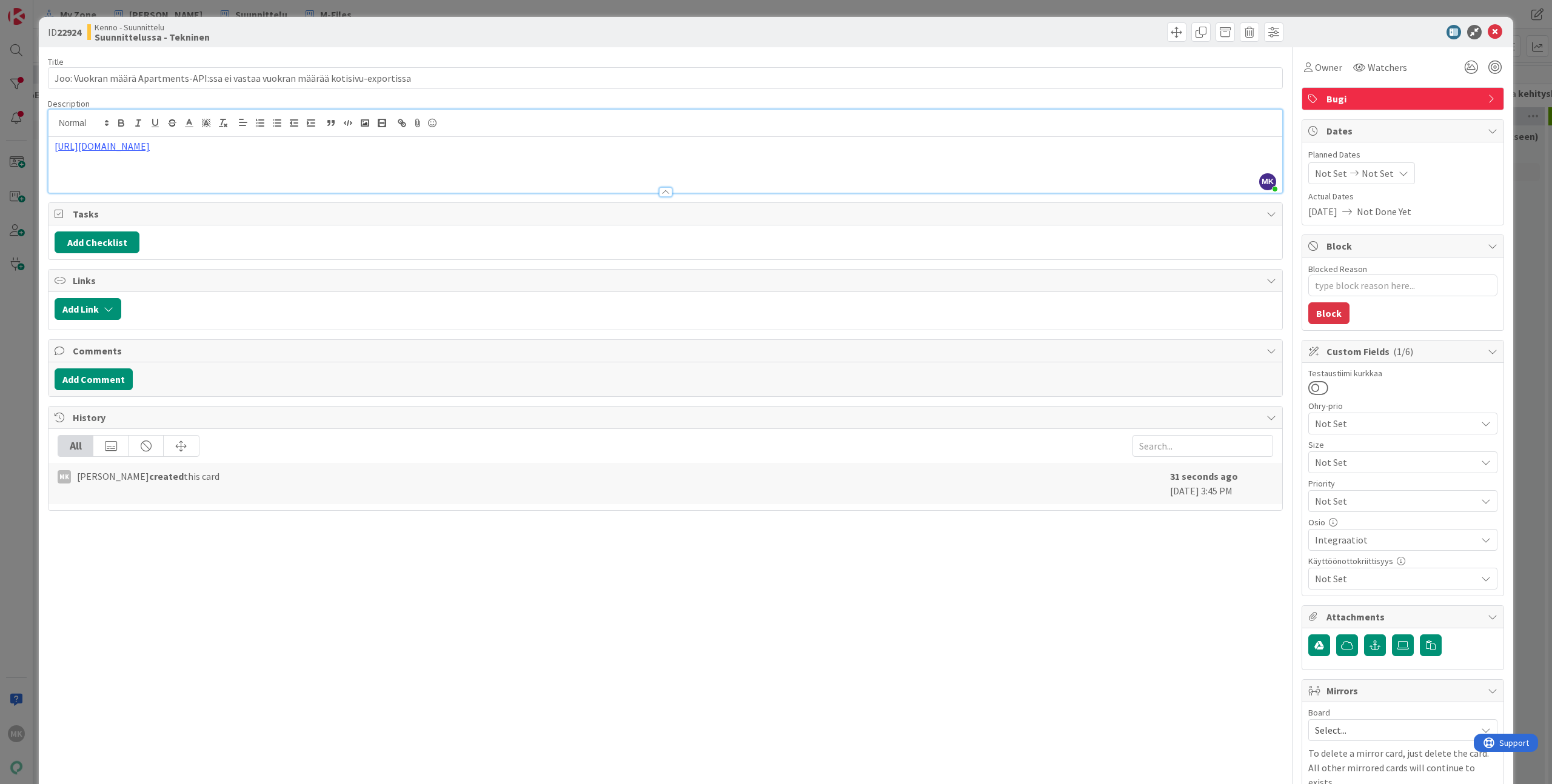
click at [1525, 484] on div "ID 22924 Kenno - Suunnittelu Suunnittelussa - Tekninen Title 82 / 128 Joo: Vuok…" at bounding box center [776, 392] width 1552 height 784
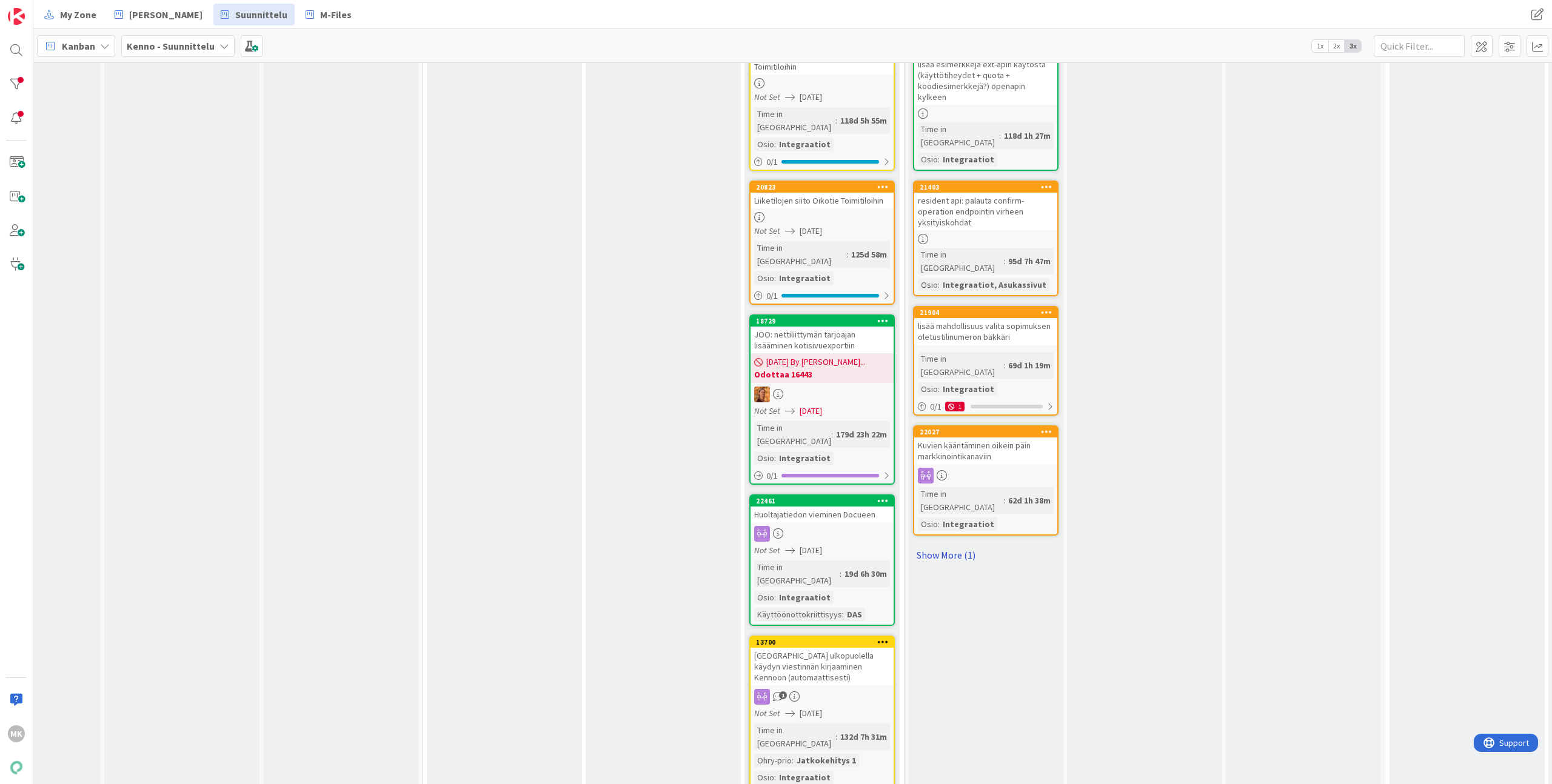
click at [956, 545] on link "Show More (1)" at bounding box center [986, 555] width 146 height 19
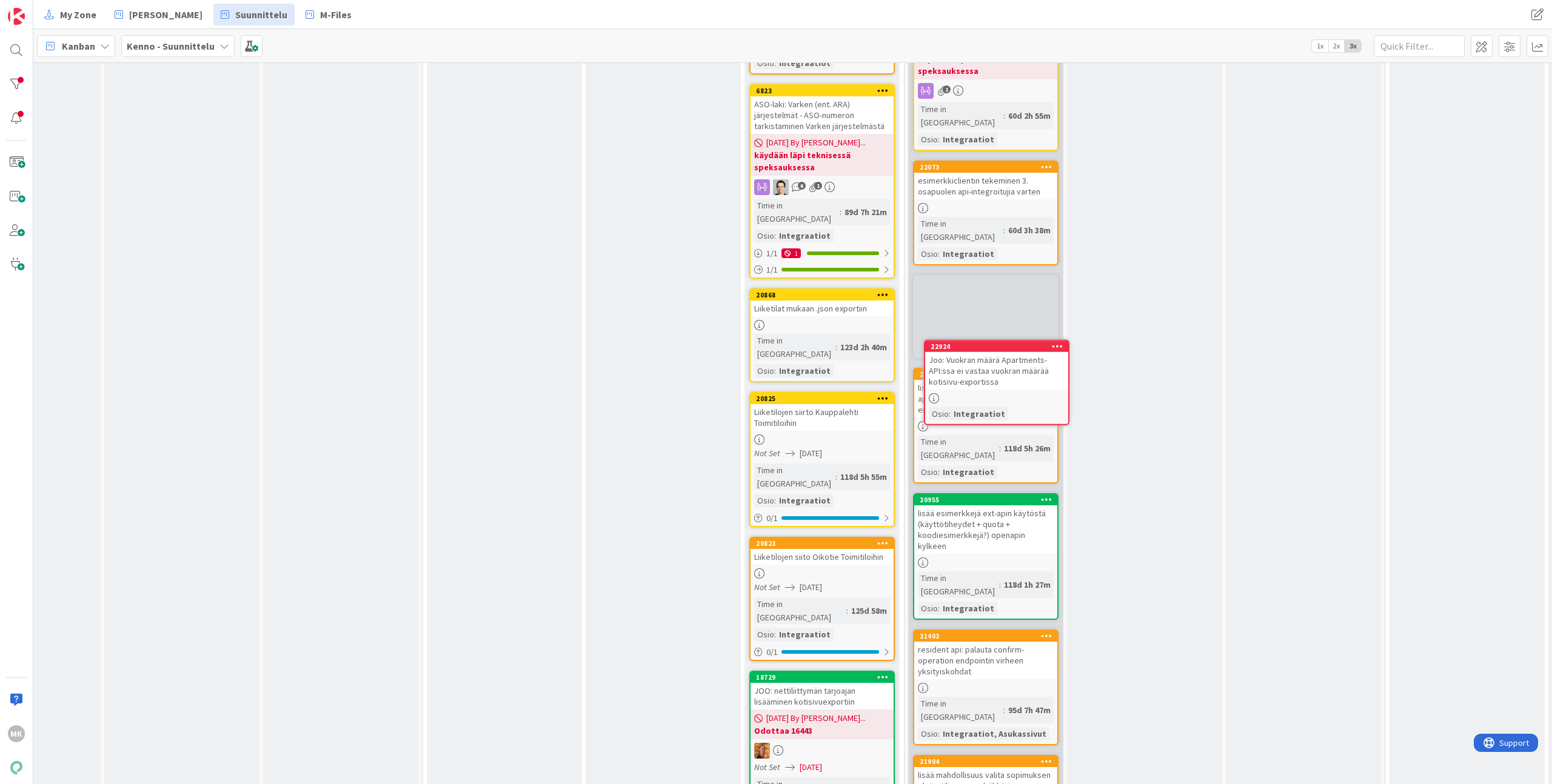
scroll to position [0, 251]
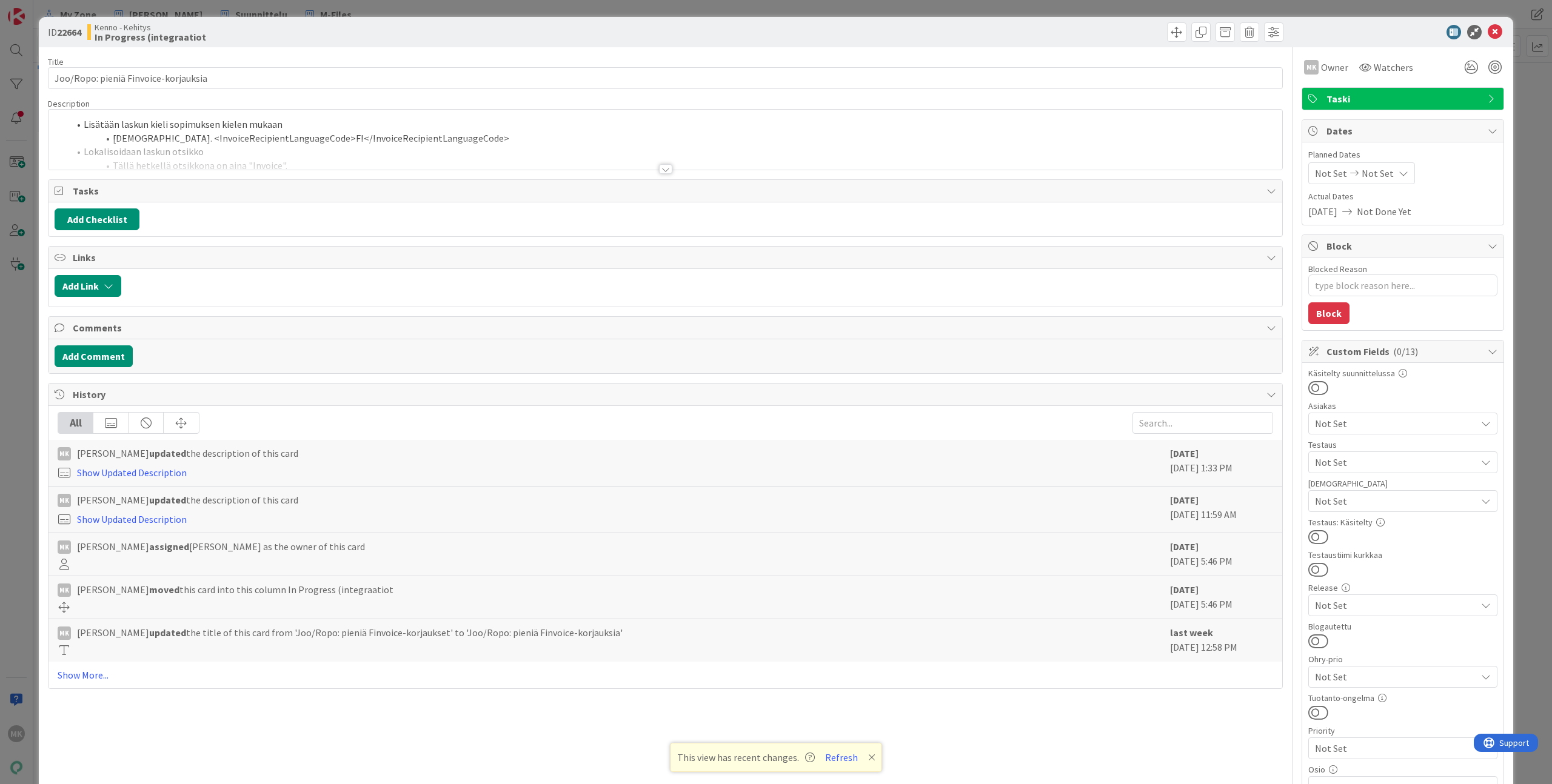
type textarea "x"
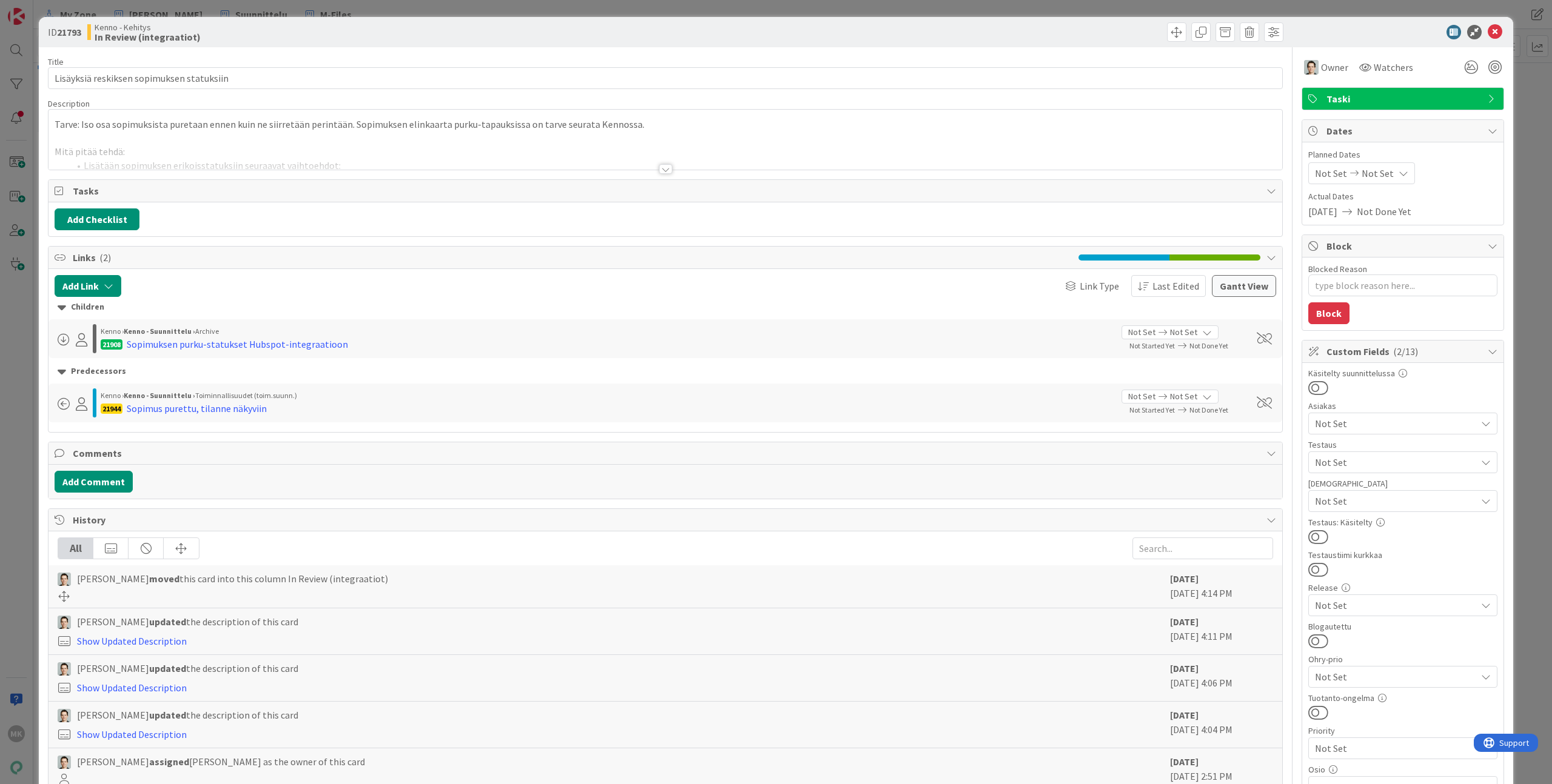
click at [316, 166] on div at bounding box center [665, 154] width 1233 height 31
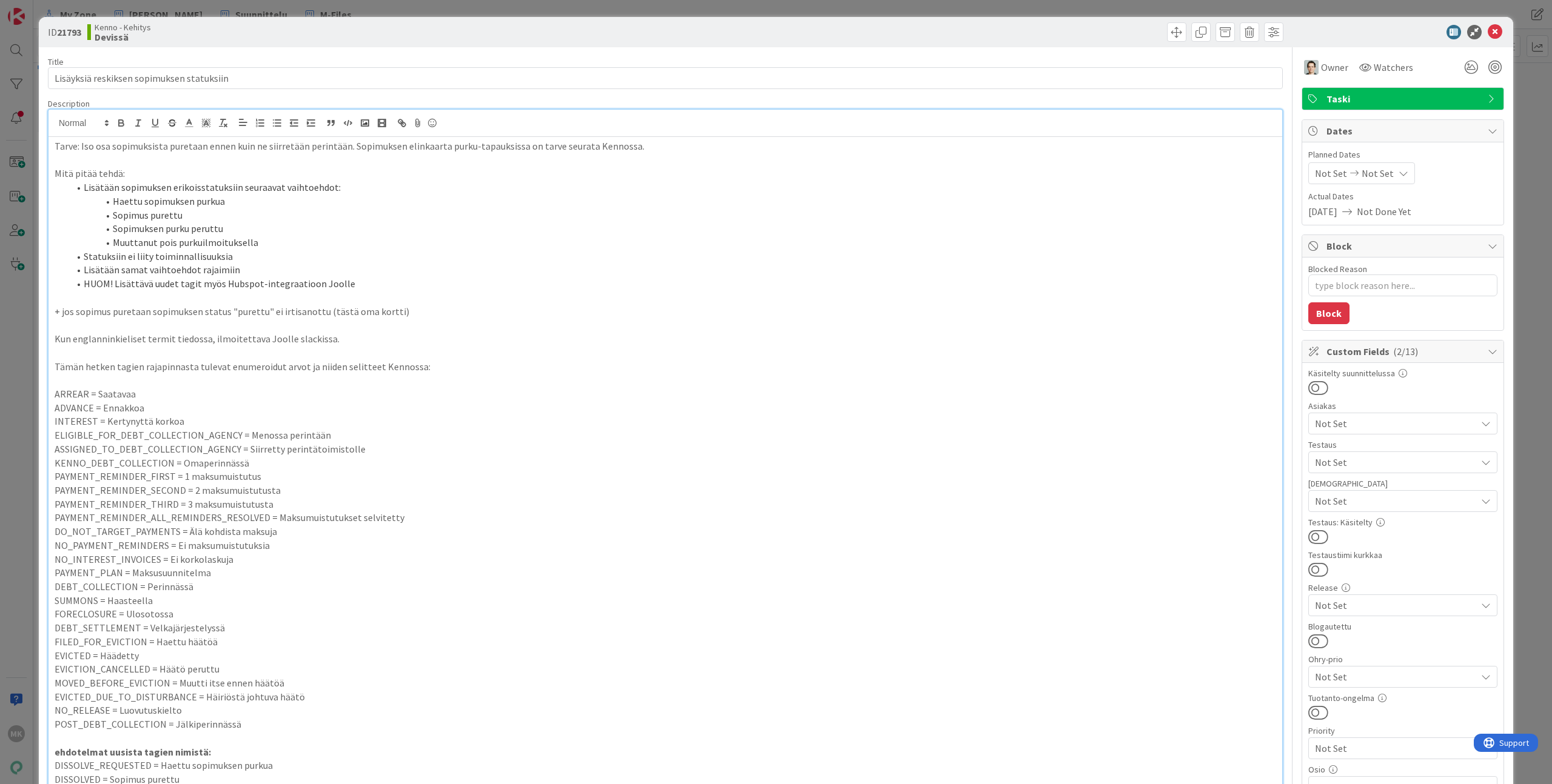
type textarea "x"
click at [210, 14] on div "ID 21793 Kenno - Kehitys Devissä Title 41 / 128 Lisäyksiä reskiksen sopimuksen …" at bounding box center [776, 392] width 1552 height 784
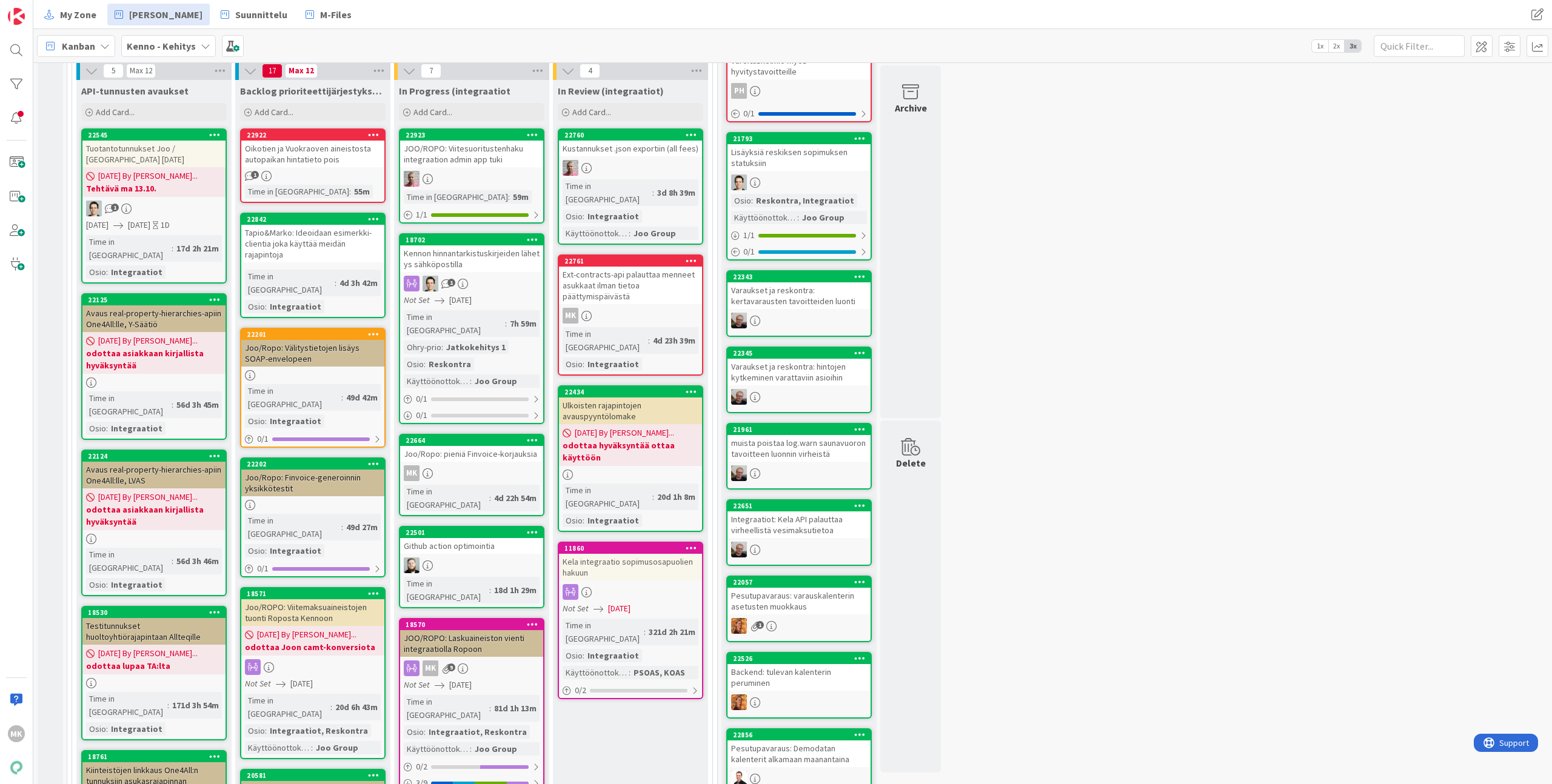
scroll to position [419, 0]
